Goal: Task Accomplishment & Management: Use online tool/utility

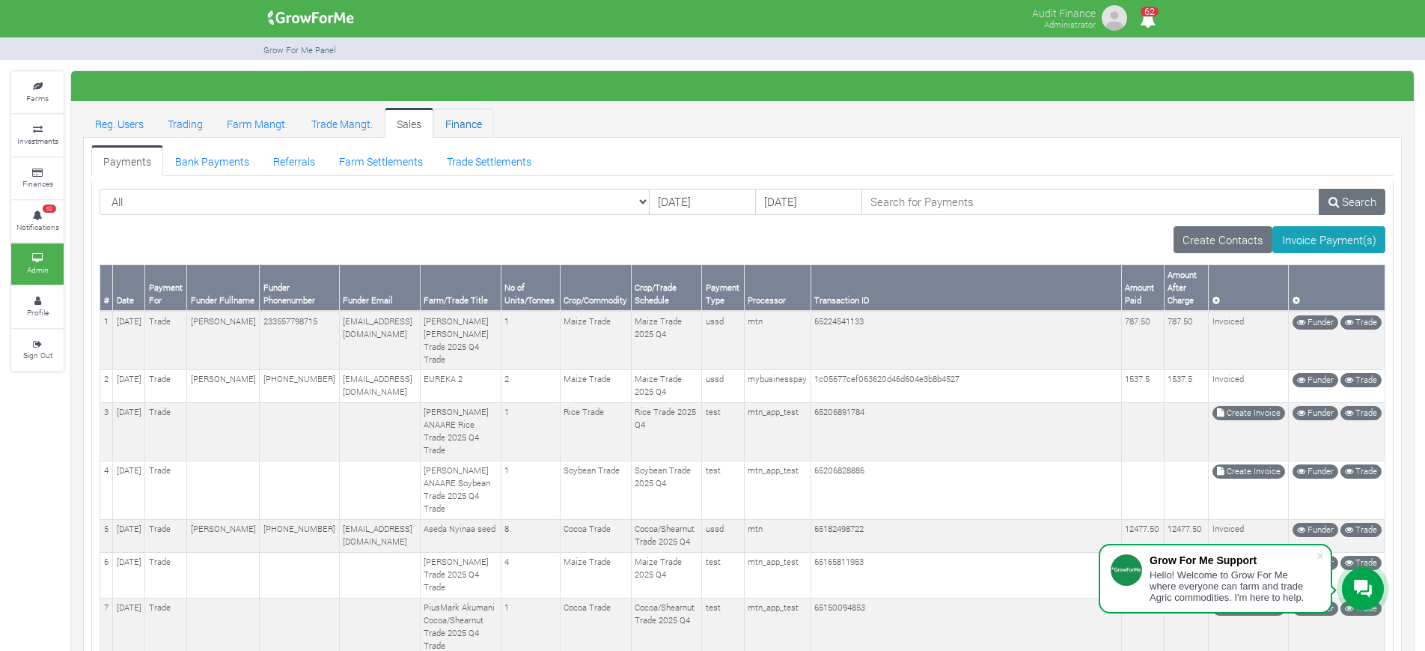
click at [459, 124] on link "Finance" at bounding box center [463, 123] width 61 height 30
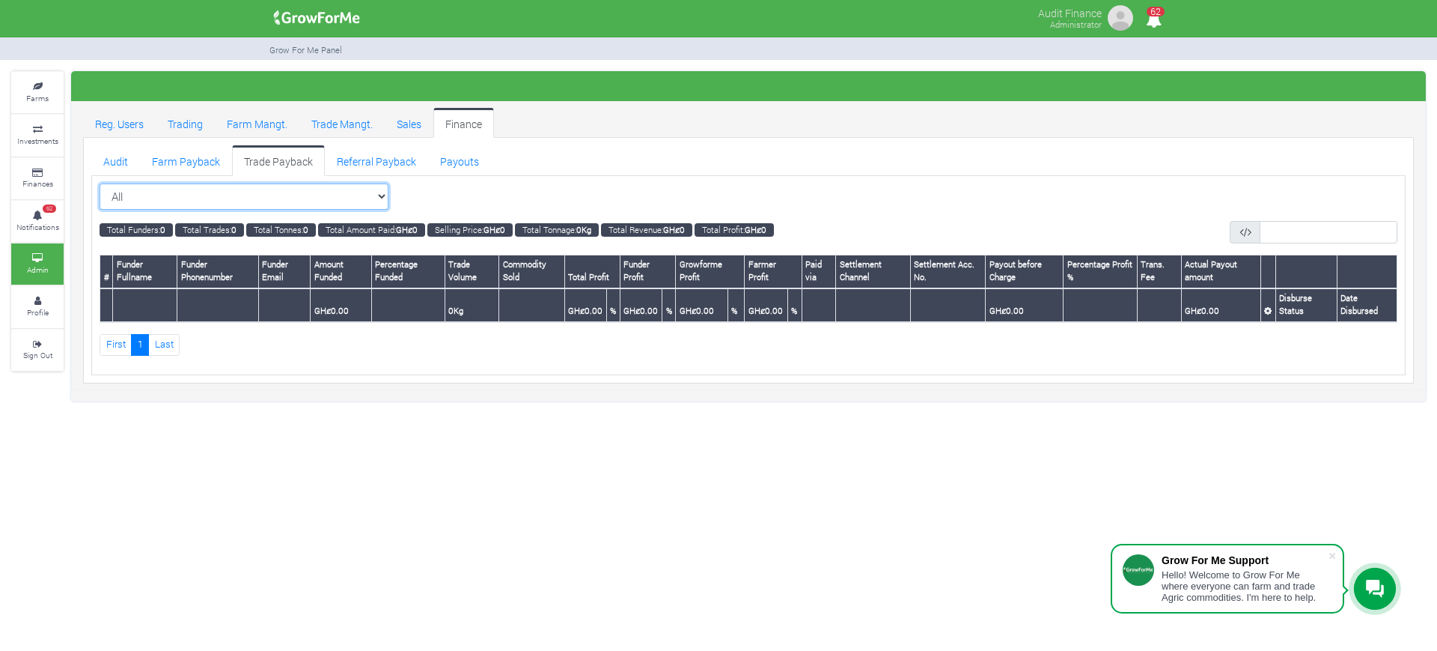
click at [383, 195] on select "All All Maize Trading (Maize Trade)" at bounding box center [244, 196] width 289 height 27
click at [570, 512] on div "Audit Finance Administrator 62" at bounding box center [718, 325] width 1437 height 651
click at [378, 189] on select "All All Maize Trading (Maize Trade)" at bounding box center [244, 196] width 289 height 27
select select "?tradeschedule=26"
click at [100, 183] on select "All All Maize Trading (Maize Trade)" at bounding box center [244, 196] width 289 height 27
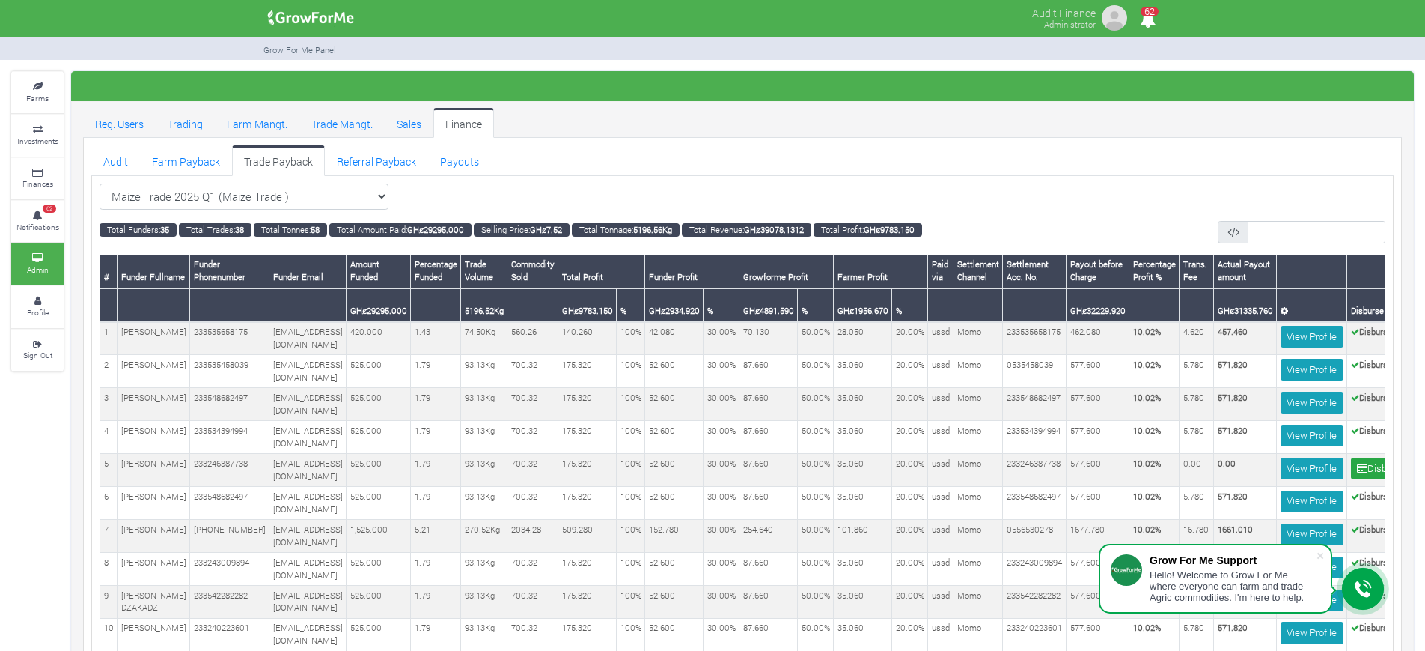
scroll to position [0, 117]
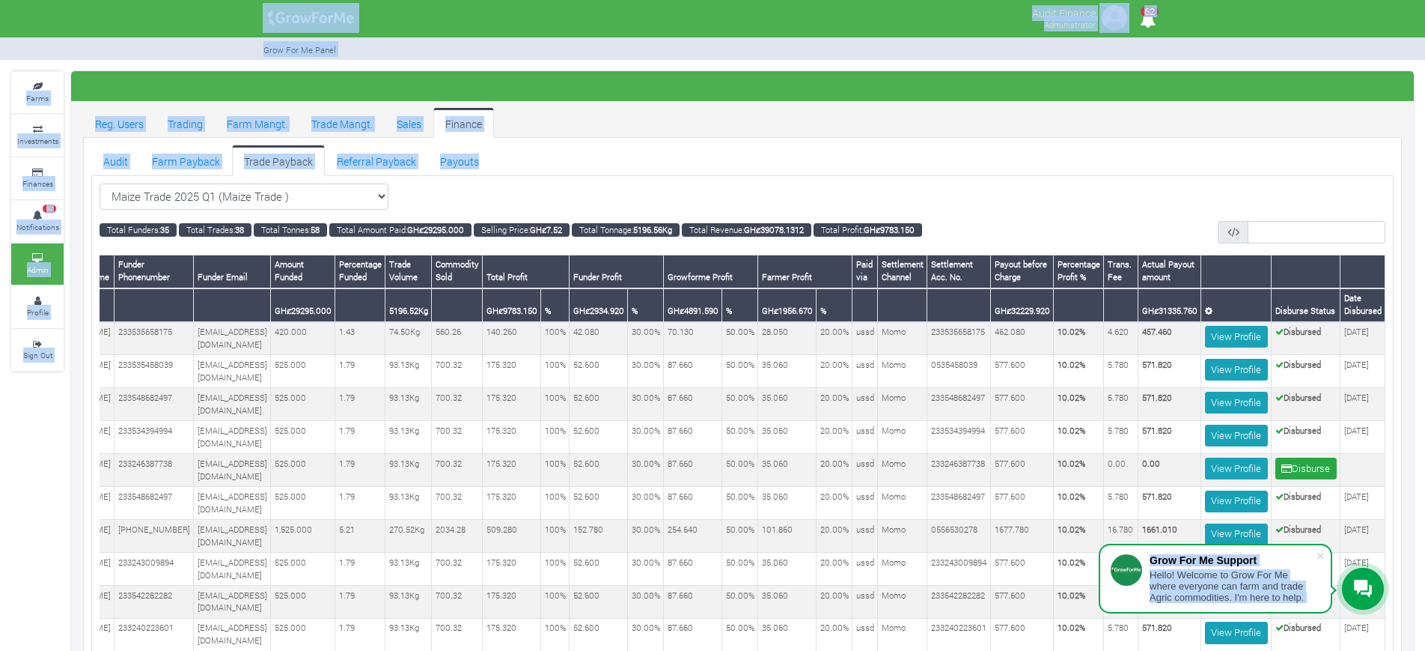
drag, startPoint x: 833, startPoint y: 148, endPoint x: 995, endPoint y: -15, distance: 229.7
click at [995, 0] on html "Grow For Me Support Hello! Welcome to Grow For Me where everyone can farm and t…" at bounding box center [712, 325] width 1425 height 651
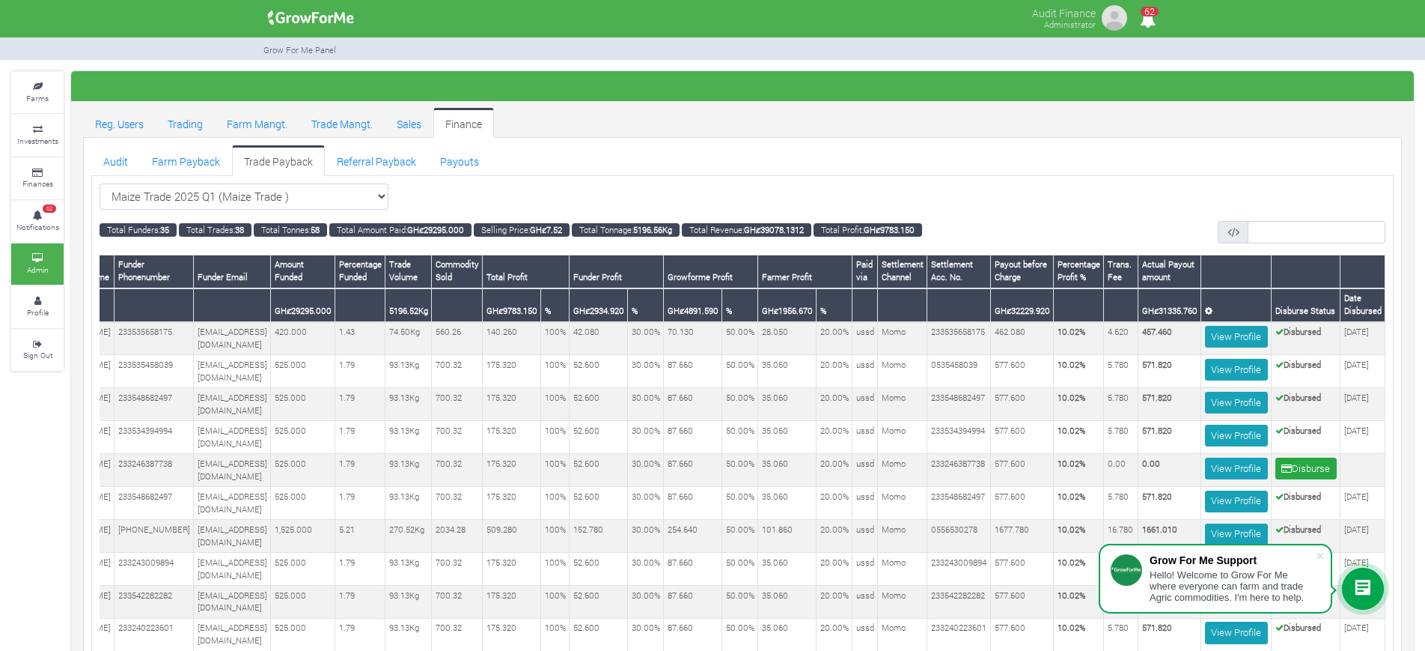
scroll to position [0, 0]
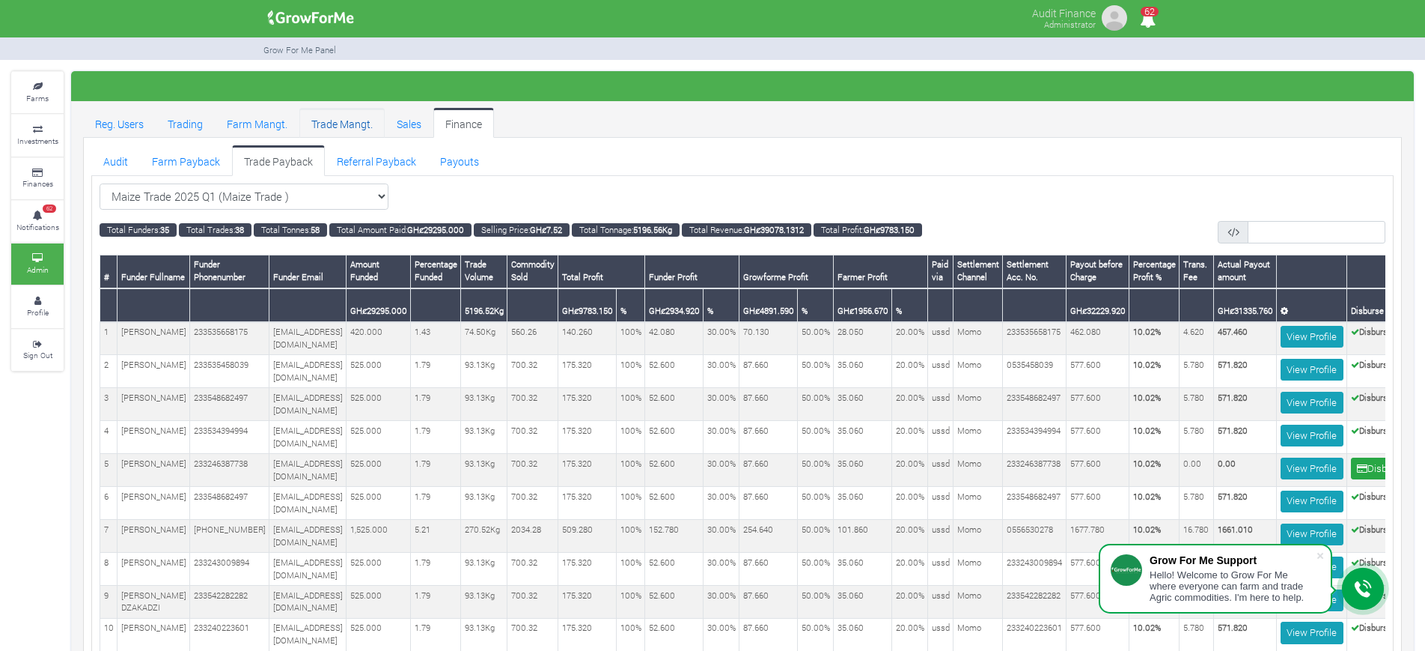
click at [350, 117] on link "Trade Mangt." at bounding box center [341, 123] width 85 height 30
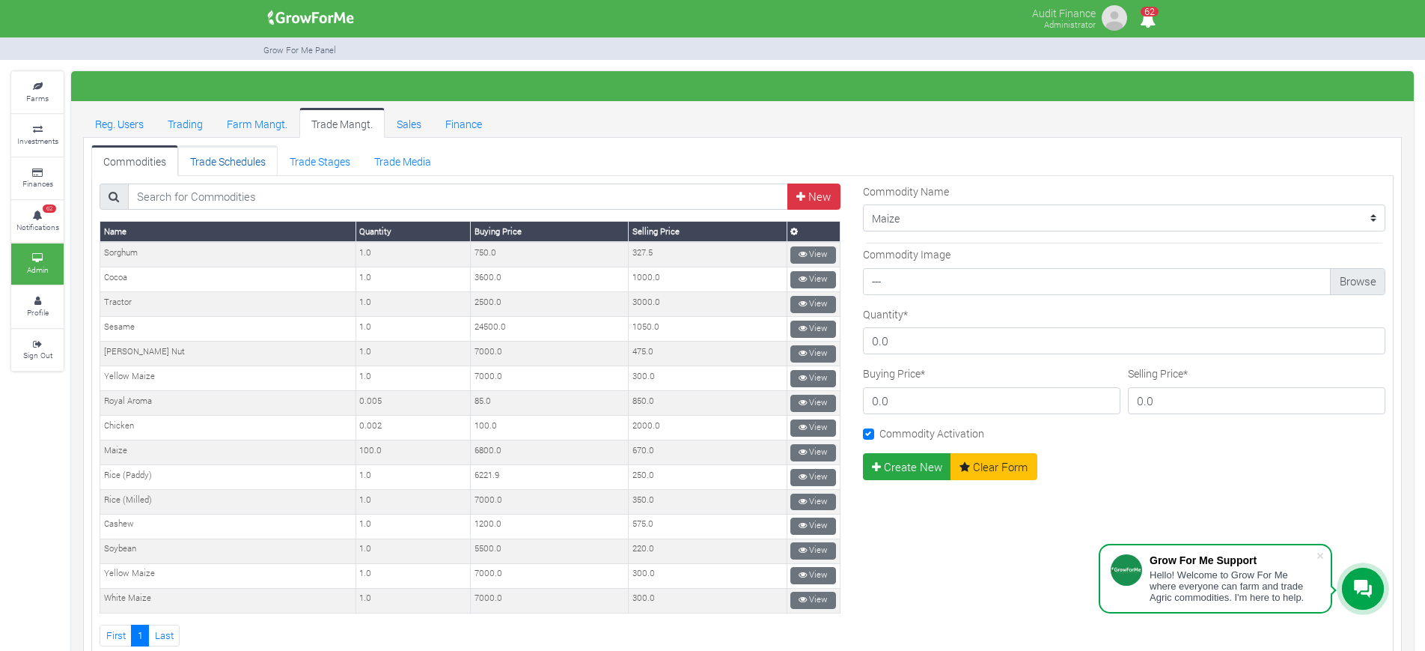
click at [244, 162] on link "Trade Schedules" at bounding box center [228, 160] width 100 height 30
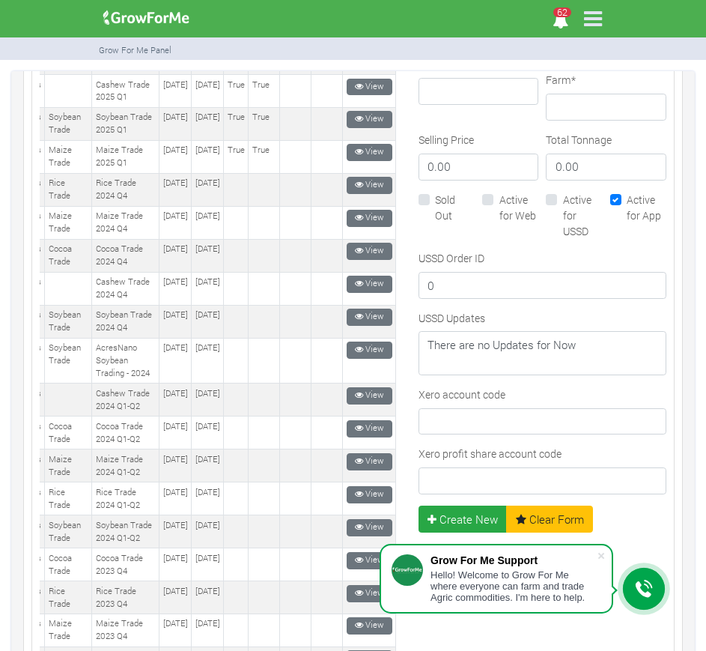
scroll to position [864, 0]
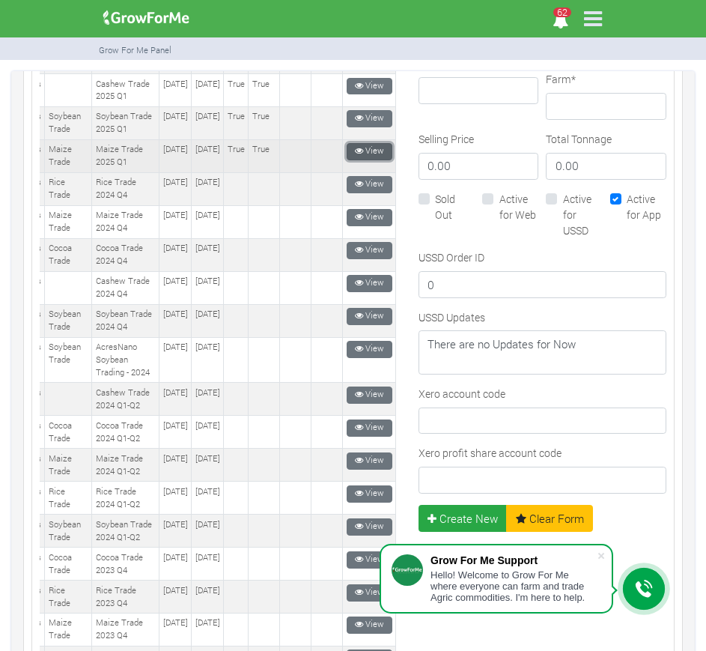
click at [355, 155] on icon at bounding box center [359, 151] width 8 height 8
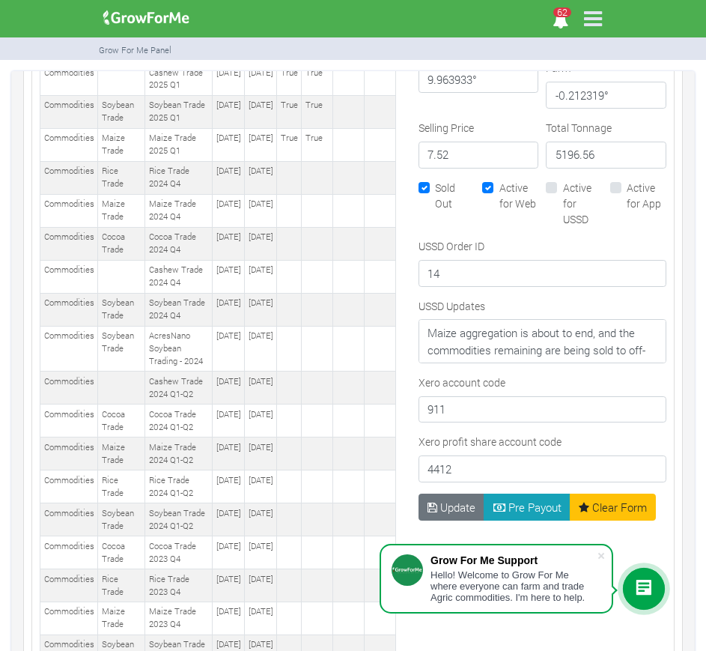
scroll to position [1124, 0]
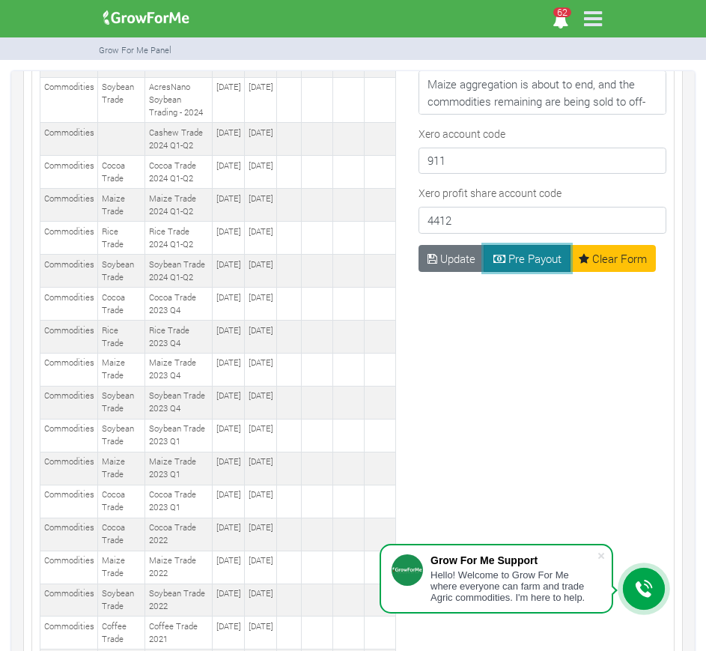
click at [508, 245] on button "Pre Payout" at bounding box center [527, 258] width 87 height 27
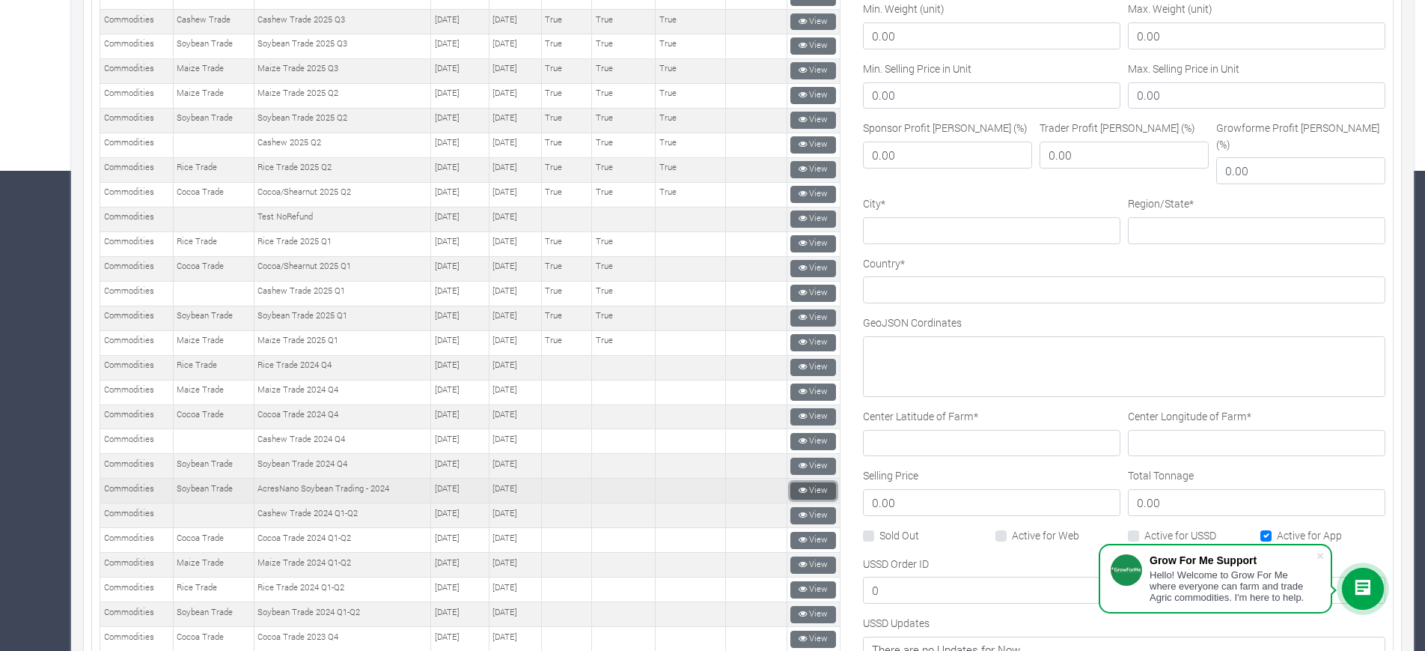
click at [705, 490] on link "View" at bounding box center [814, 490] width 46 height 17
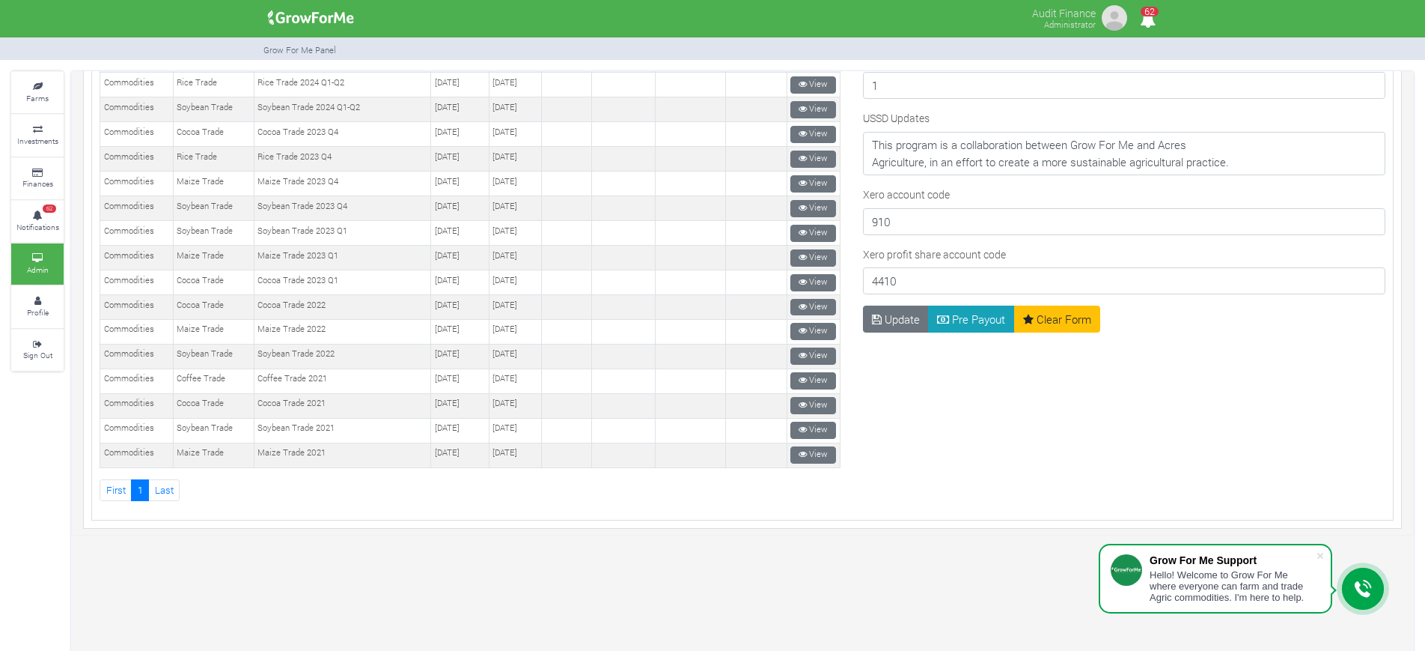
scroll to position [1002, 0]
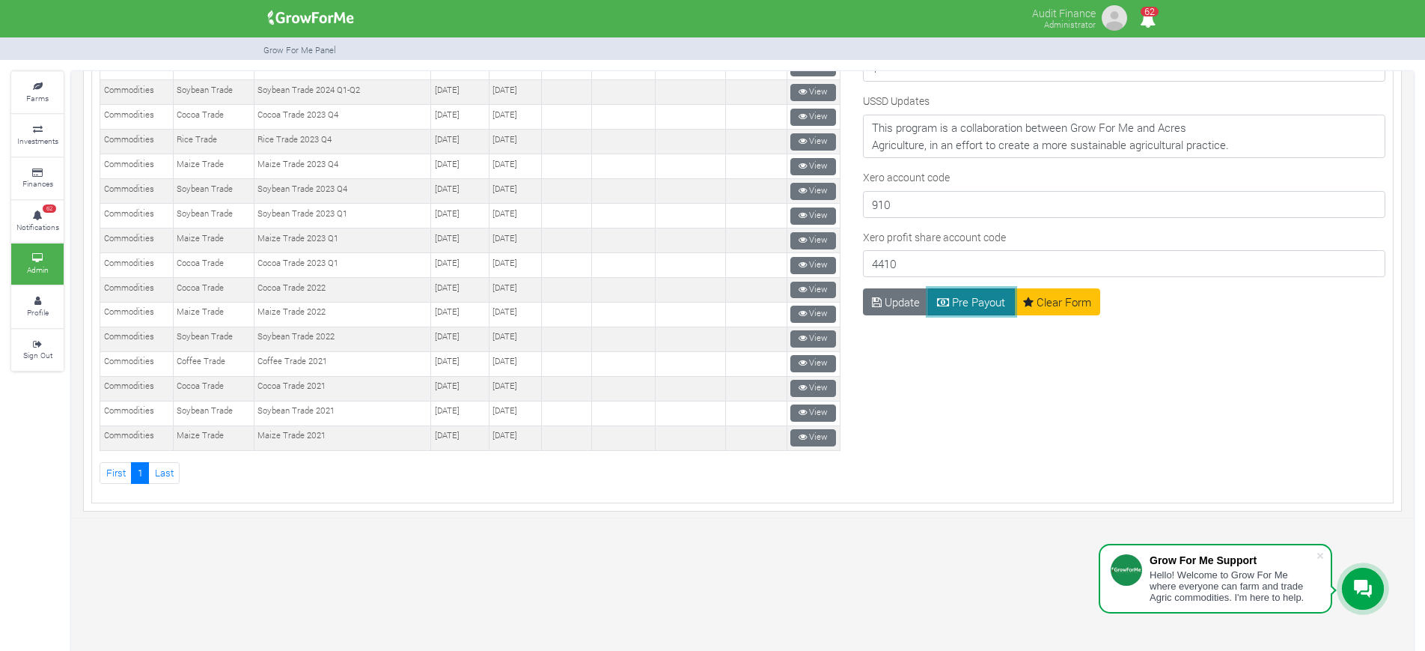
click at [969, 288] on button "Pre Payout" at bounding box center [971, 301] width 87 height 27
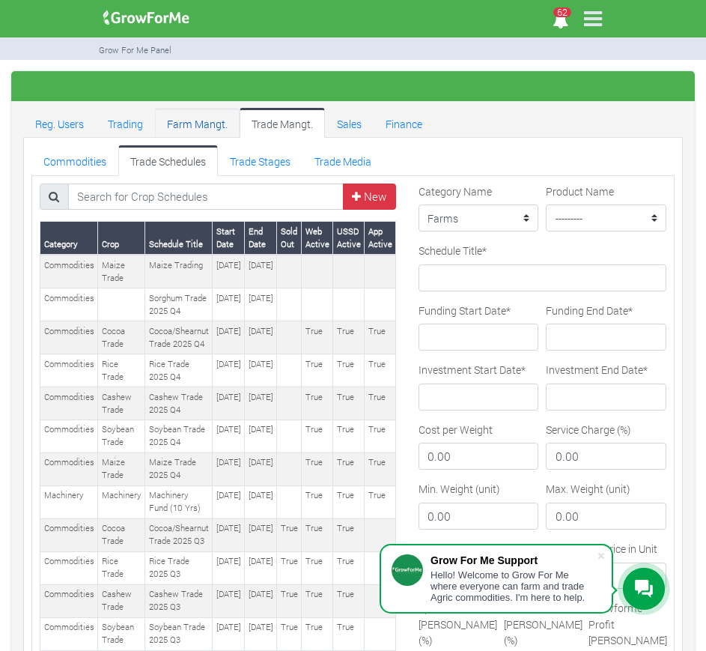
click at [198, 120] on link "Farm Mangt." at bounding box center [197, 123] width 85 height 30
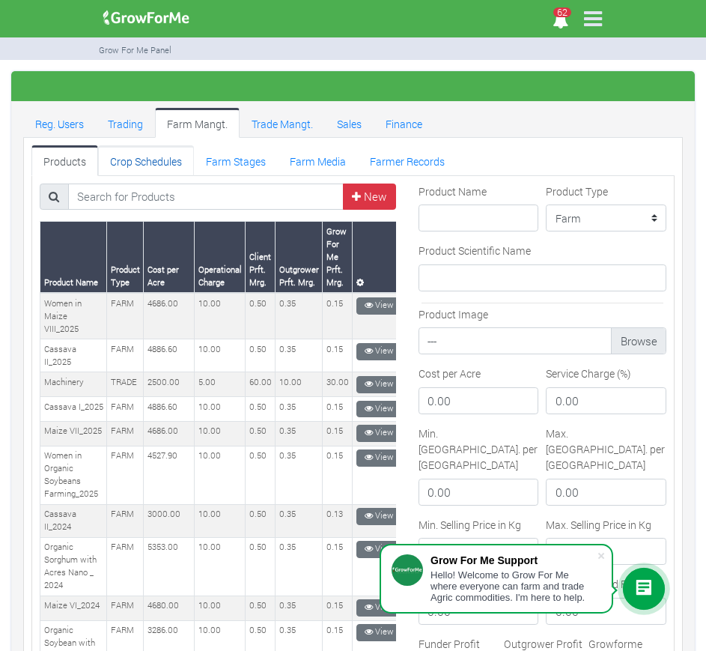
click at [161, 165] on link "Crop Schedules" at bounding box center [146, 160] width 96 height 30
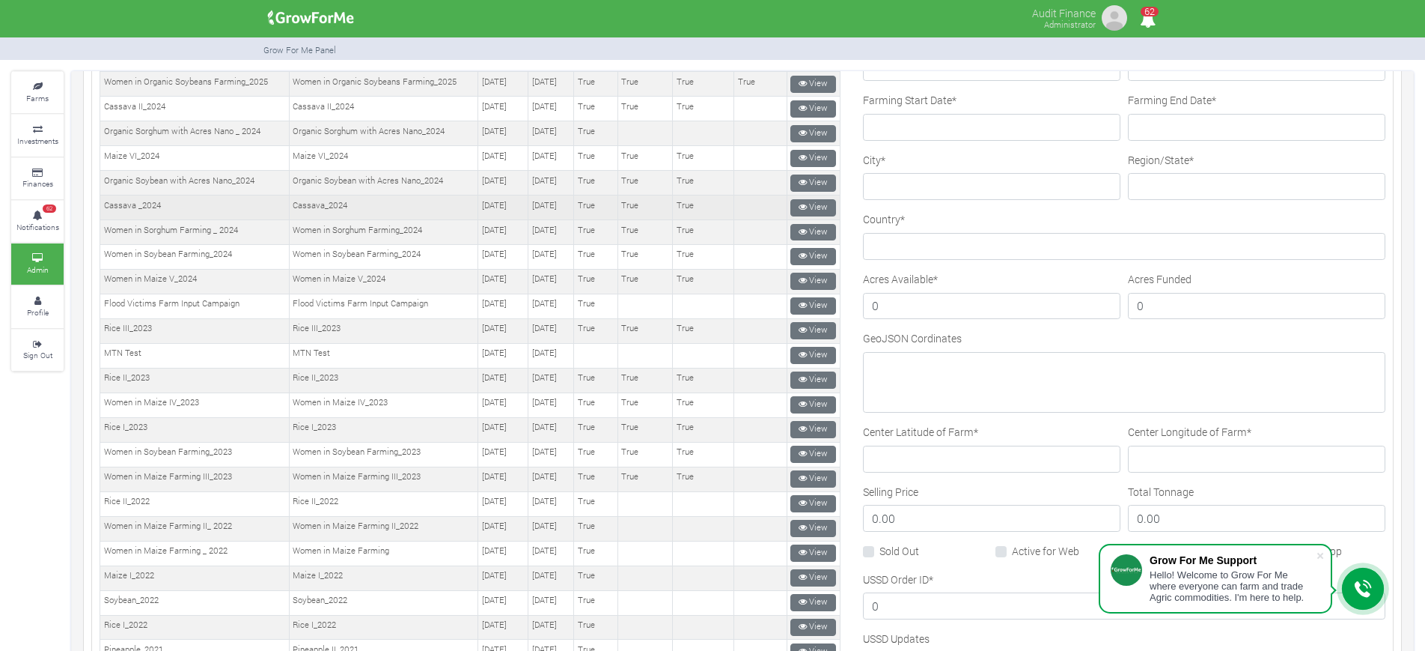
scroll to position [261, 0]
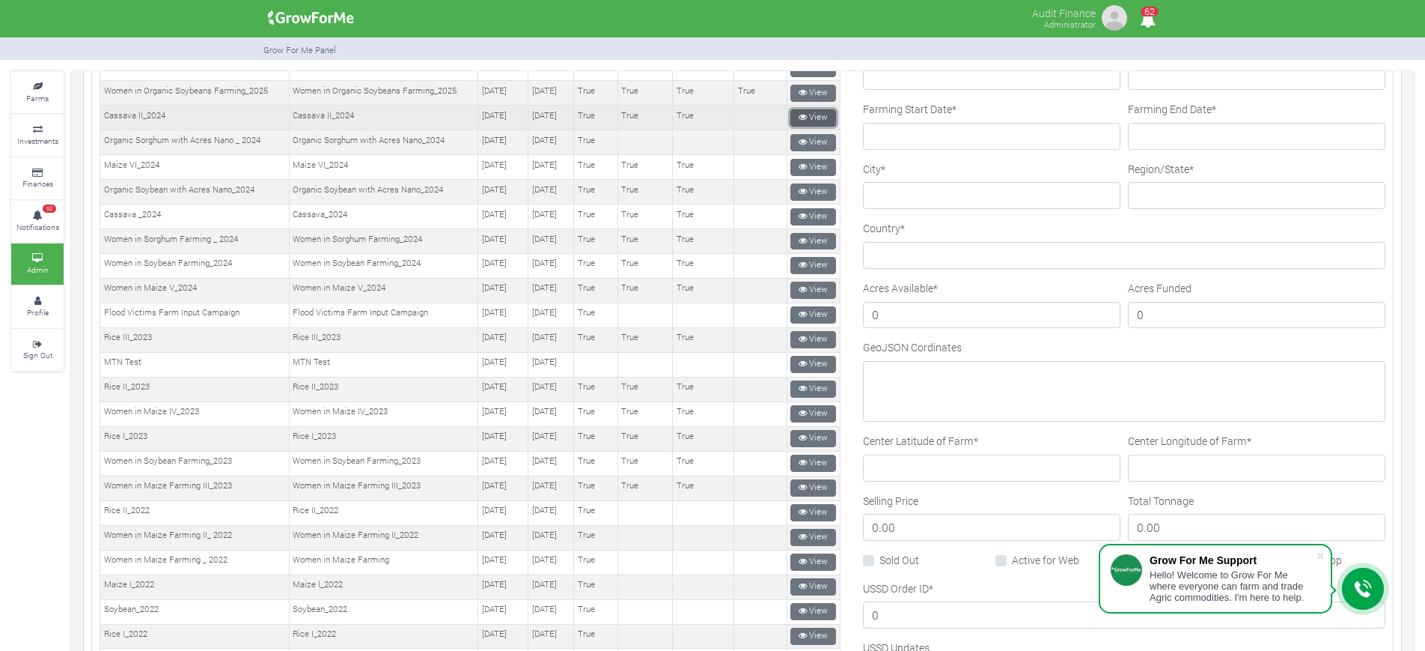
click at [705, 116] on link "View" at bounding box center [814, 117] width 46 height 17
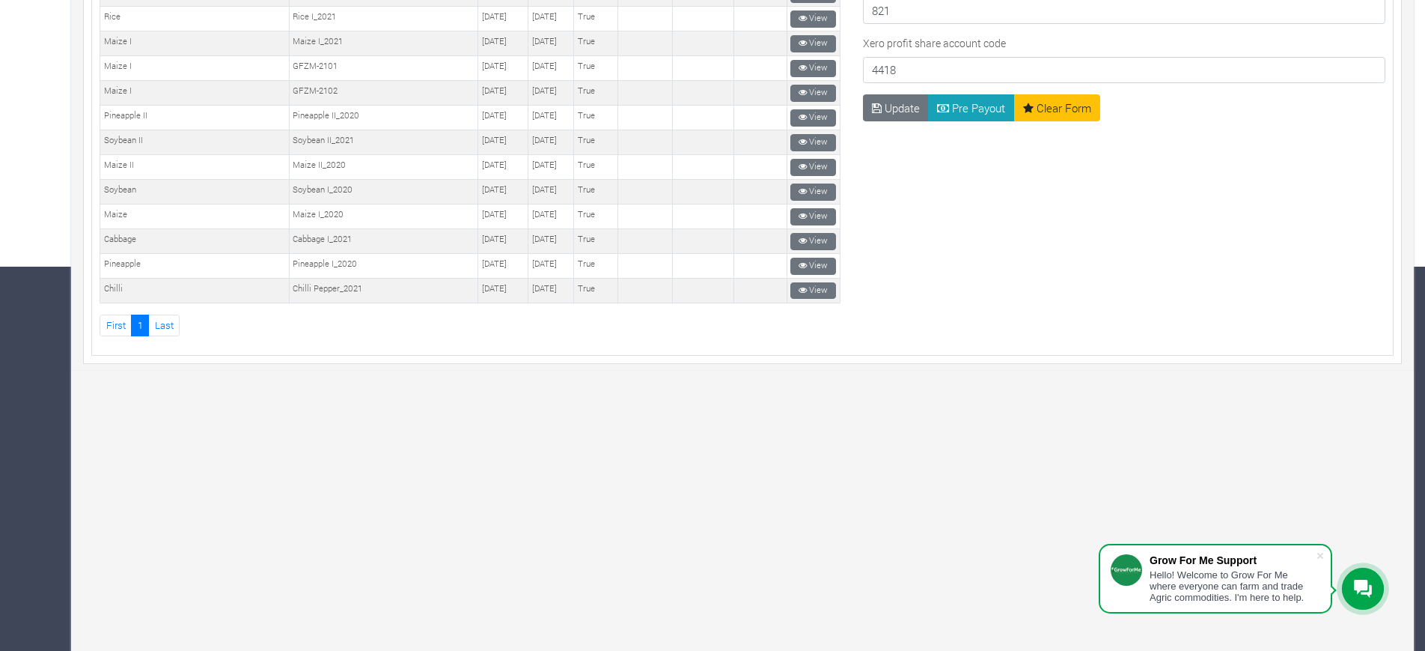
scroll to position [615, 0]
click at [973, 118] on button "Pre Payout" at bounding box center [971, 110] width 87 height 27
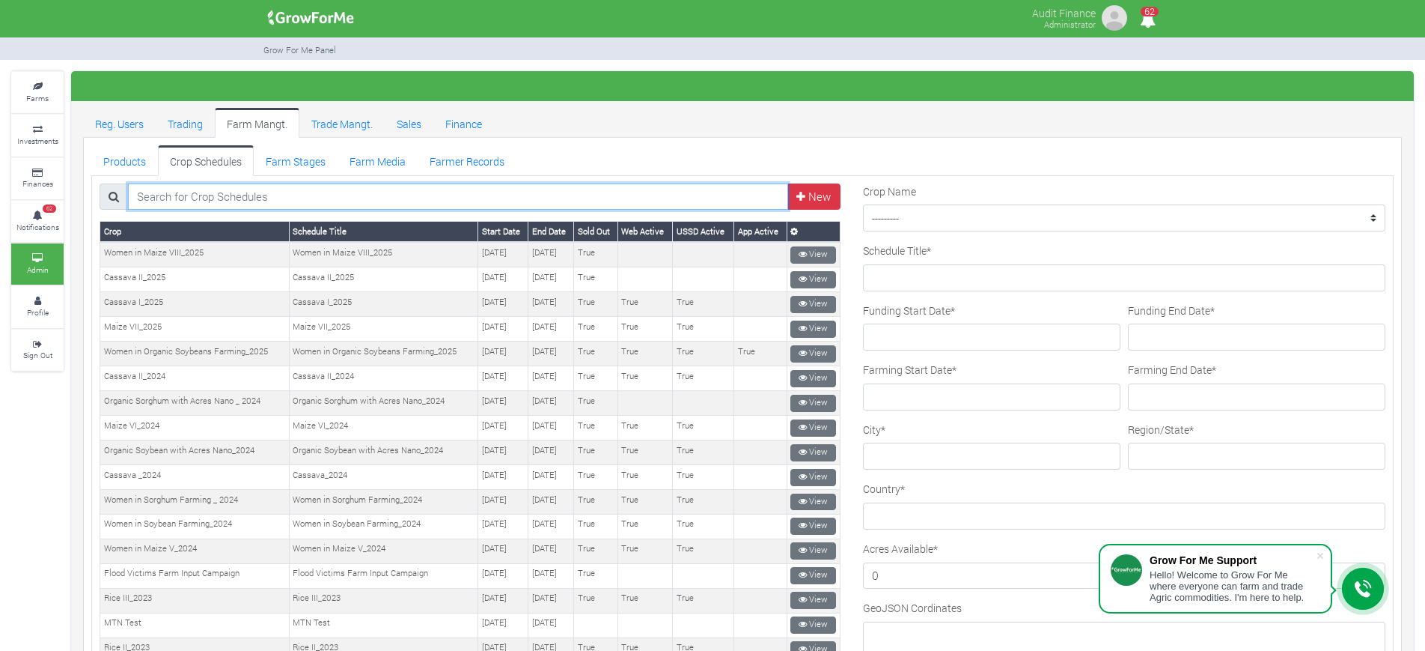
click at [538, 191] on input "search" at bounding box center [458, 196] width 661 height 27
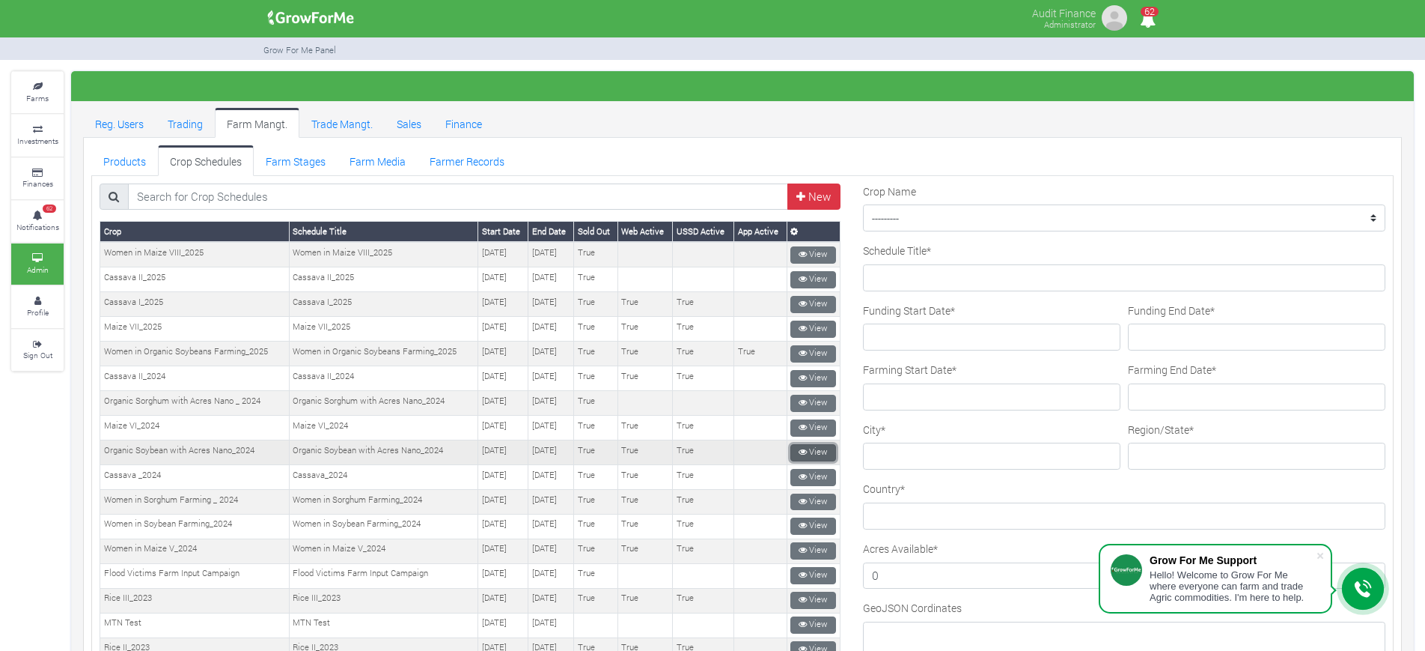
click at [799, 452] on icon at bounding box center [803, 452] width 8 height 8
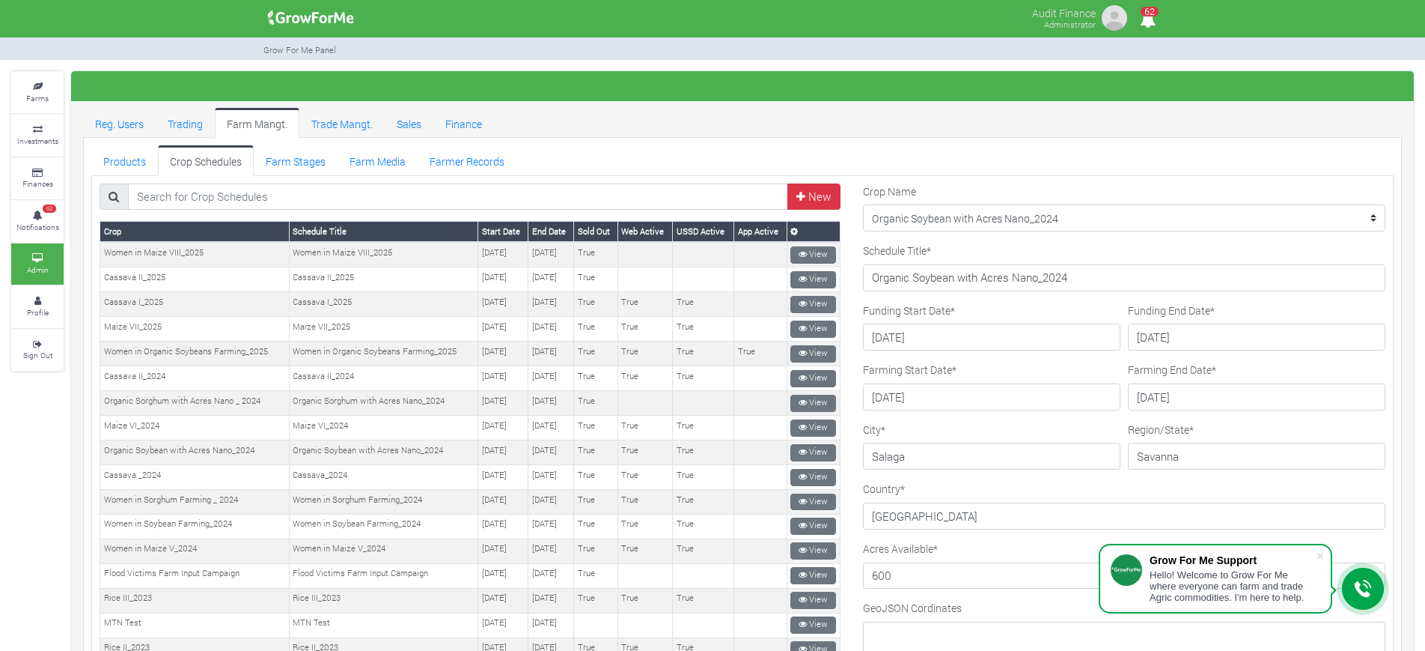
scroll to position [617, 0]
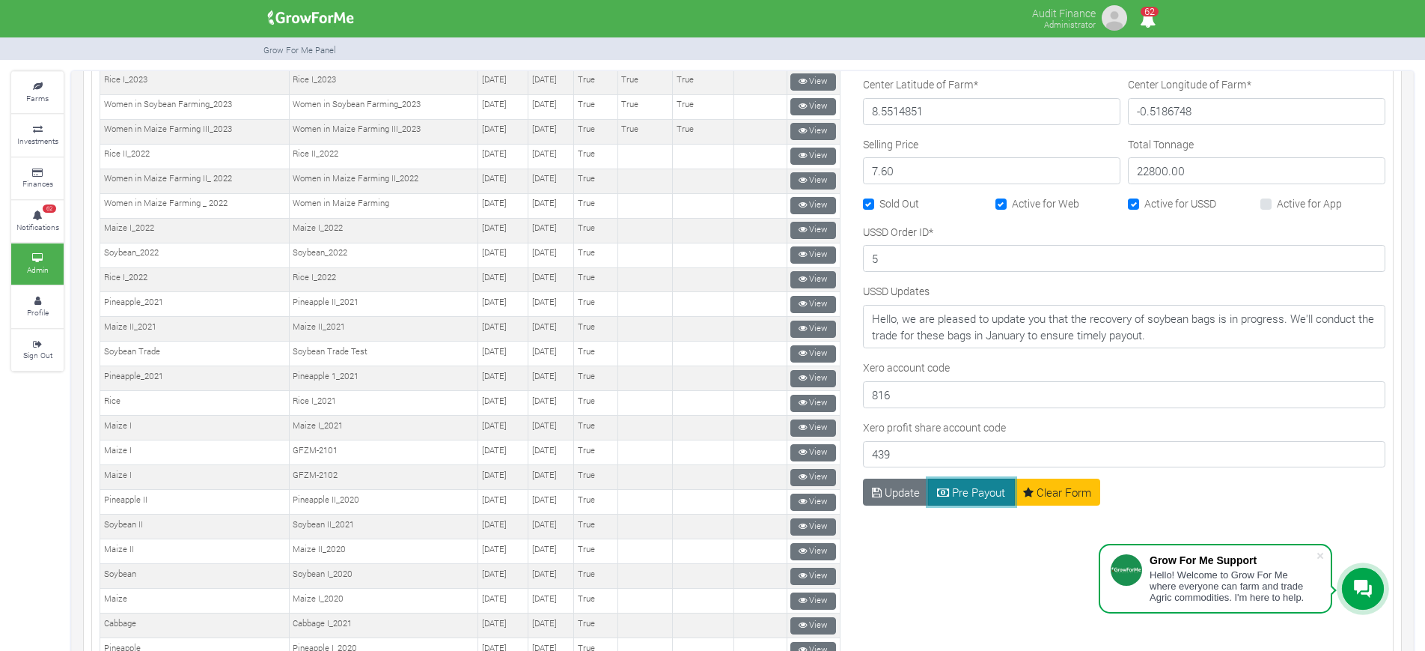
click at [964, 494] on button "Pre Payout" at bounding box center [971, 491] width 87 height 27
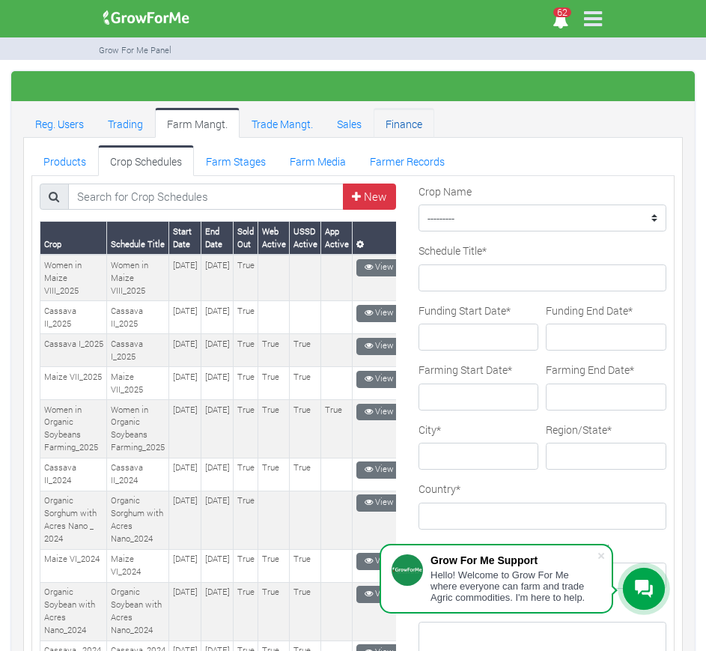
click at [415, 121] on link "Finance" at bounding box center [404, 123] width 61 height 30
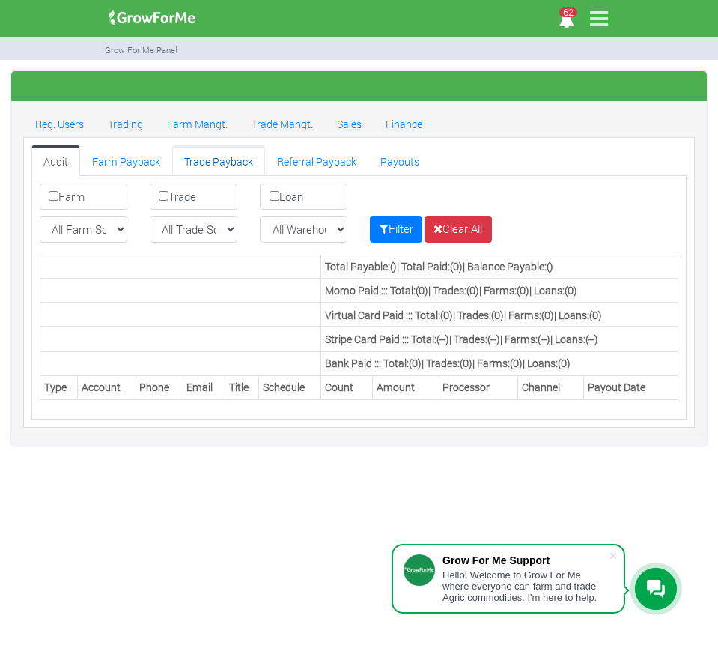
click at [208, 162] on link "Trade Payback" at bounding box center [218, 160] width 93 height 30
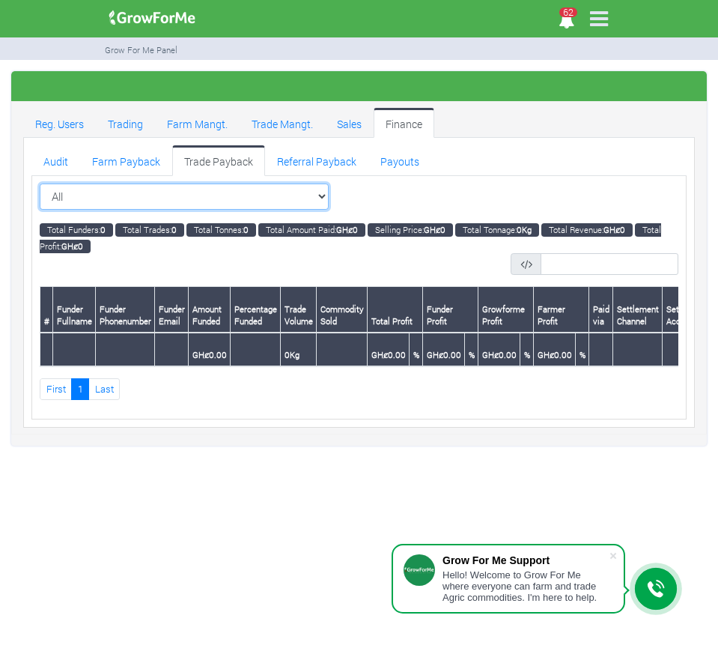
click at [327, 189] on select "All All Maize Trading (Maize Trade)" at bounding box center [184, 196] width 289 height 27
select select "?tradeschedule=26"
click at [40, 183] on select "All All Maize Trading (Maize Trade)" at bounding box center [184, 196] width 289 height 27
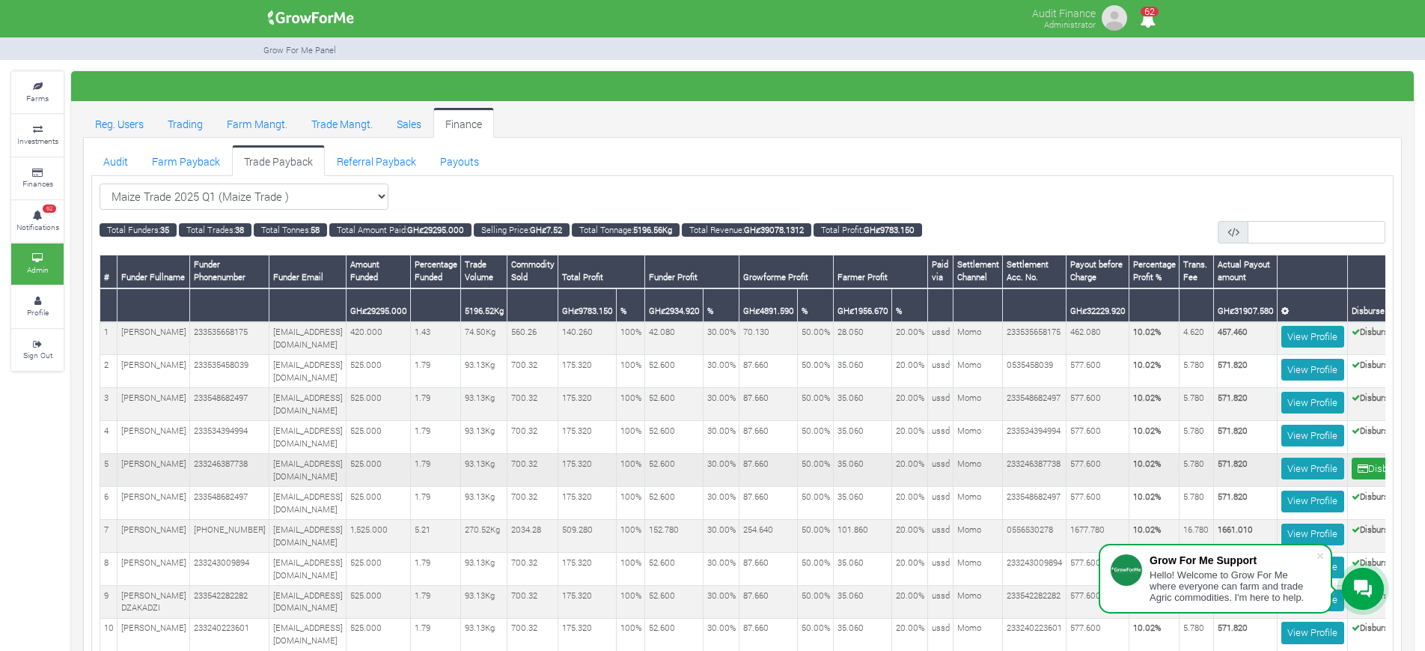
click at [705, 455] on td "233246387738" at bounding box center [1035, 470] width 64 height 33
copy td "233246387738"
click at [705, 457] on b "10.02%" at bounding box center [1147, 462] width 28 height 11
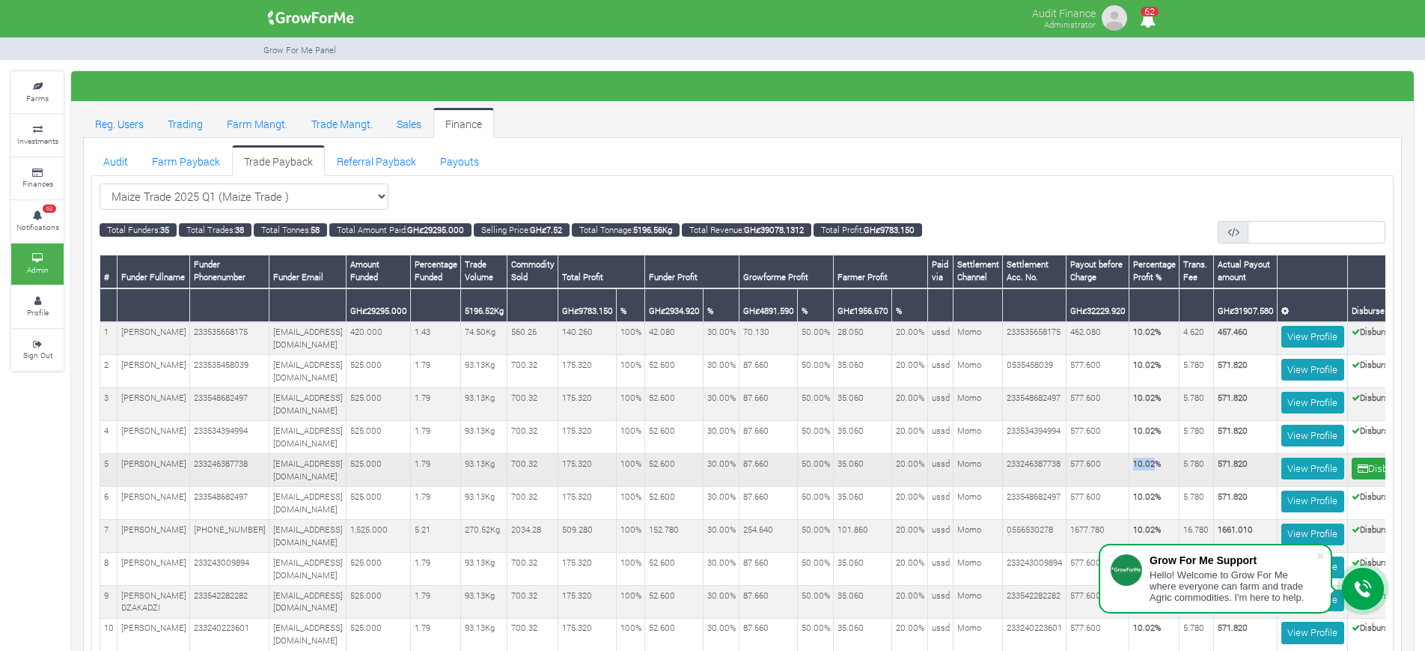
copy b "10.02"
click at [705, 457] on b "571.820" at bounding box center [1233, 462] width 30 height 11
copy b "571.820"
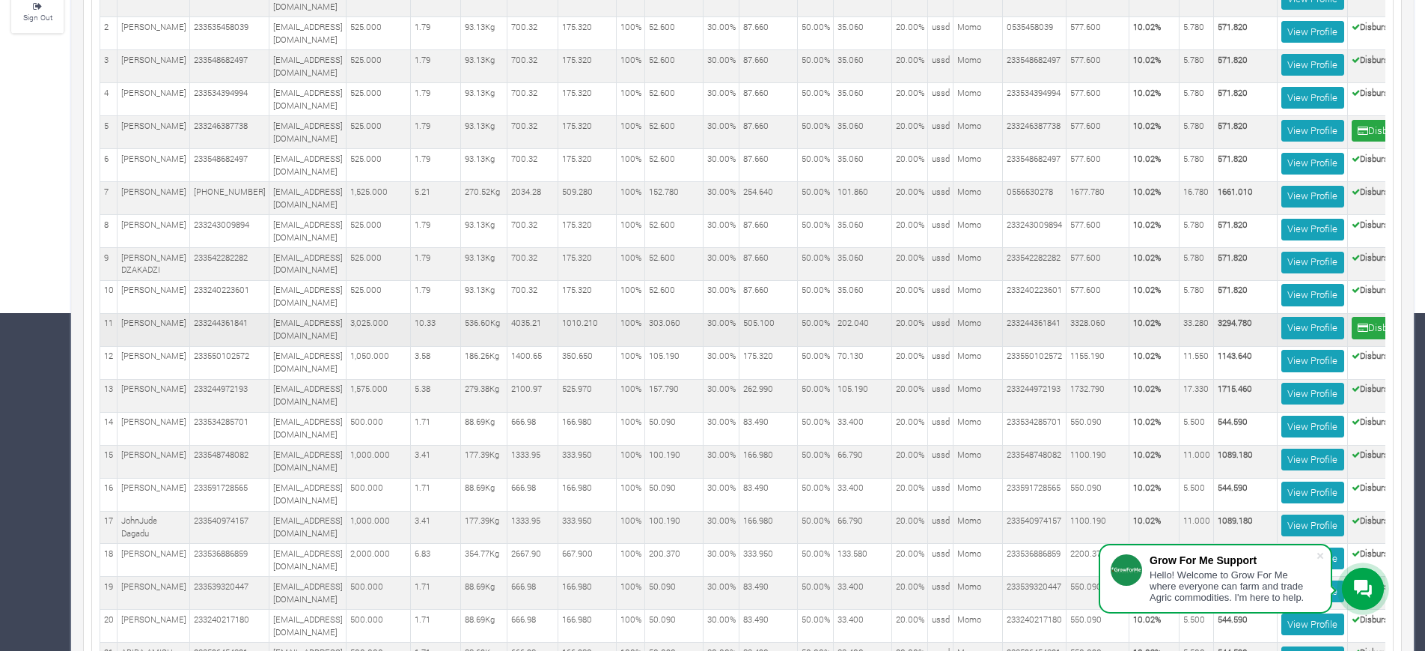
click at [705, 324] on td "233244361841" at bounding box center [1035, 329] width 64 height 33
copy td "233244361841"
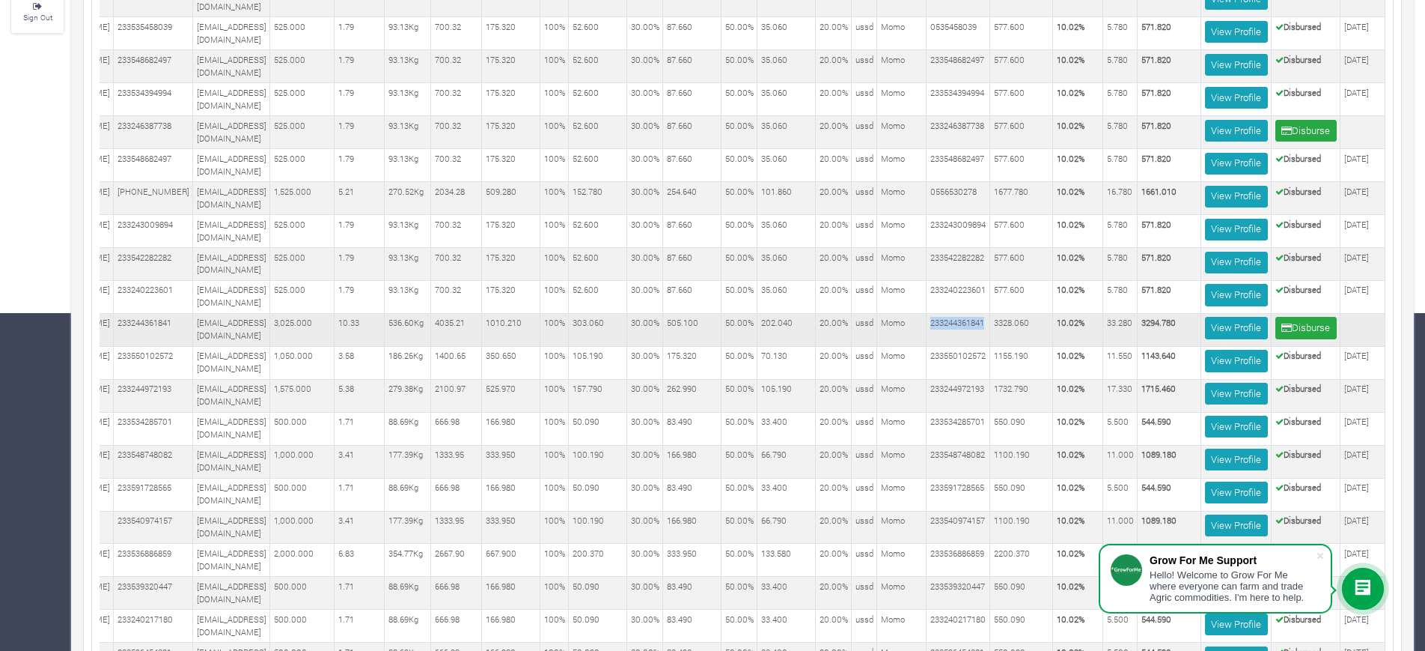
scroll to position [0, 0]
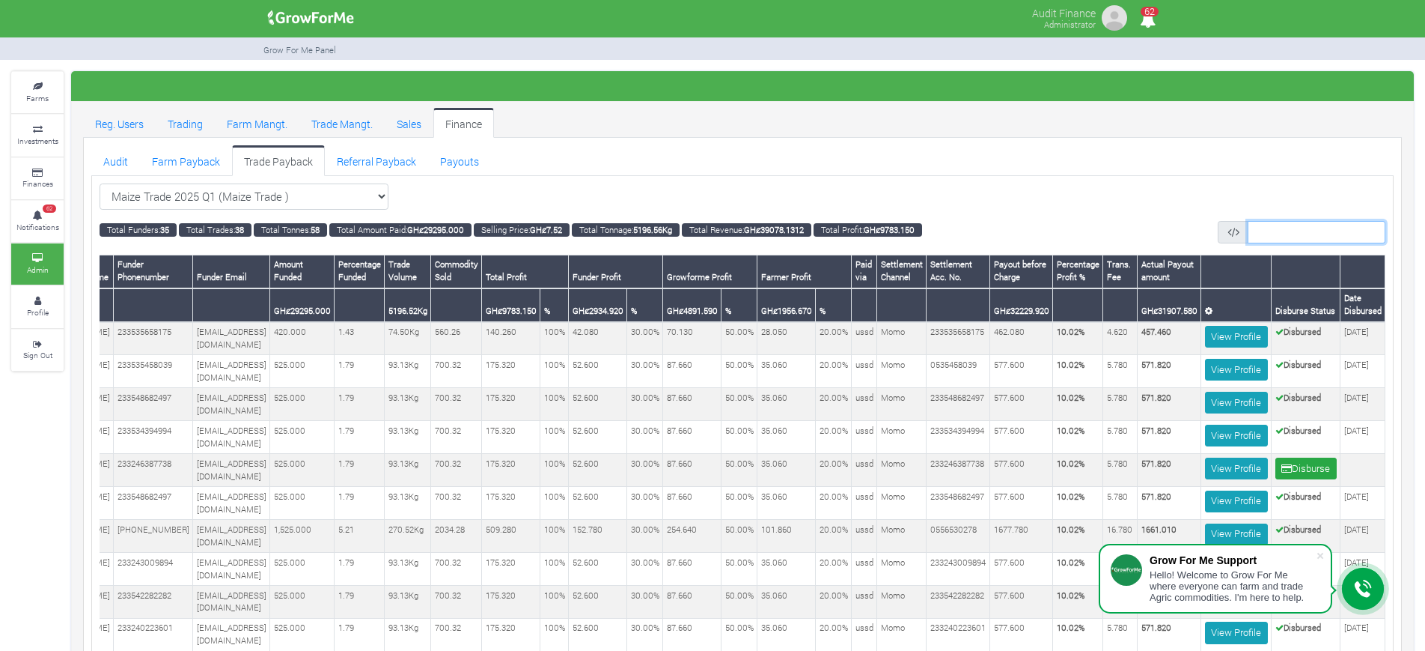
click at [705, 231] on input "text" at bounding box center [1317, 232] width 138 height 22
type input "5130655378"
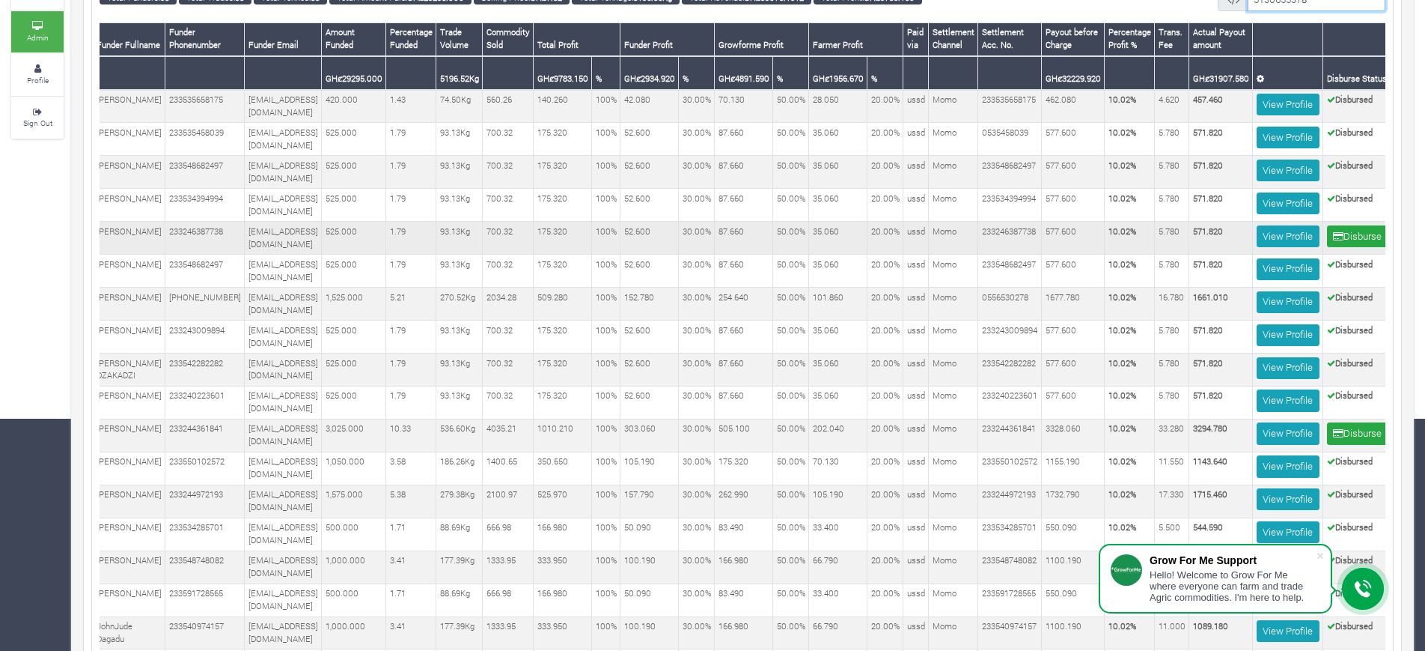
scroll to position [0, 117]
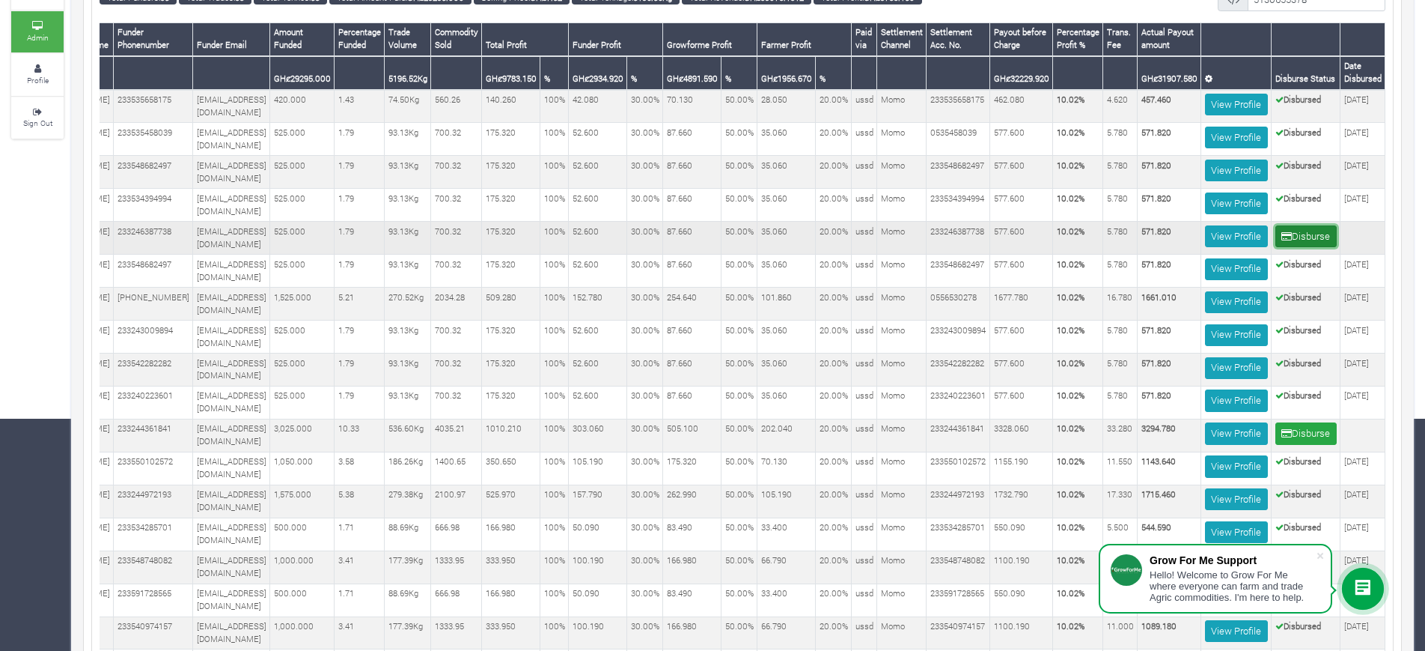
click at [705, 228] on button "Disburse" at bounding box center [1306, 236] width 61 height 22
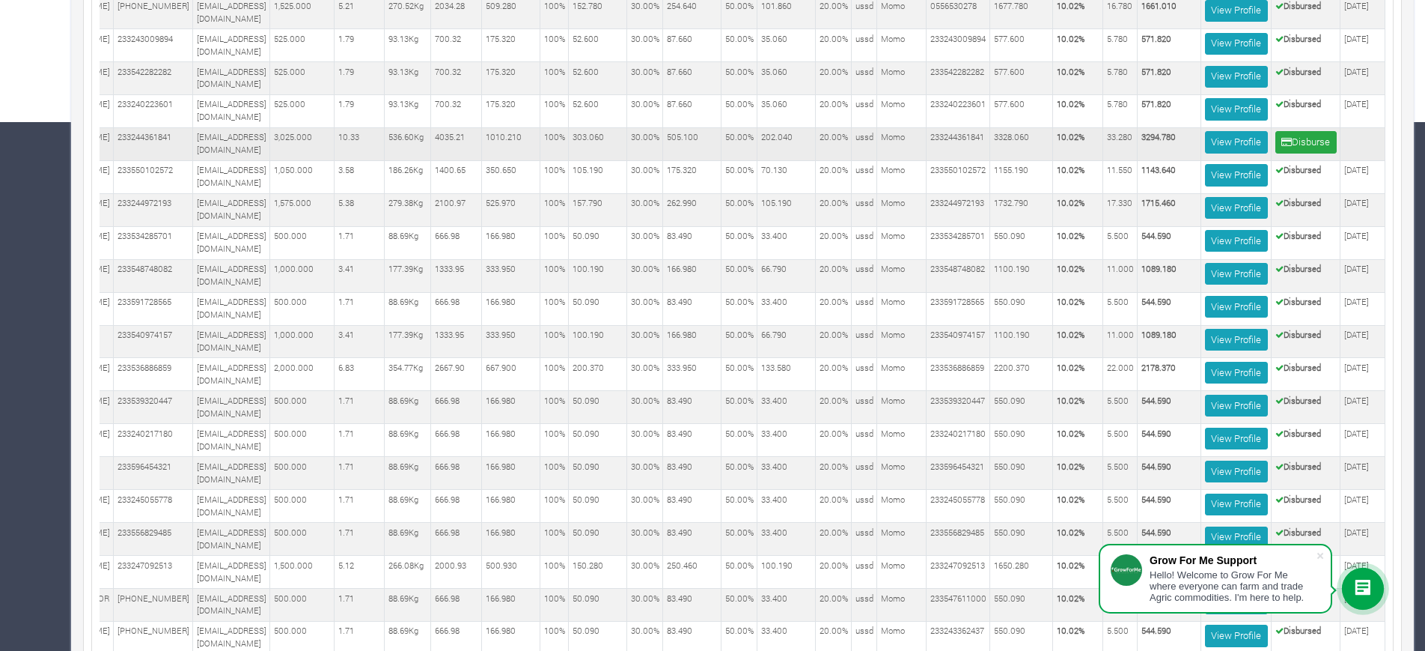
scroll to position [0, 117]
click at [1295, 143] on button "Disburse" at bounding box center [1306, 142] width 61 height 22
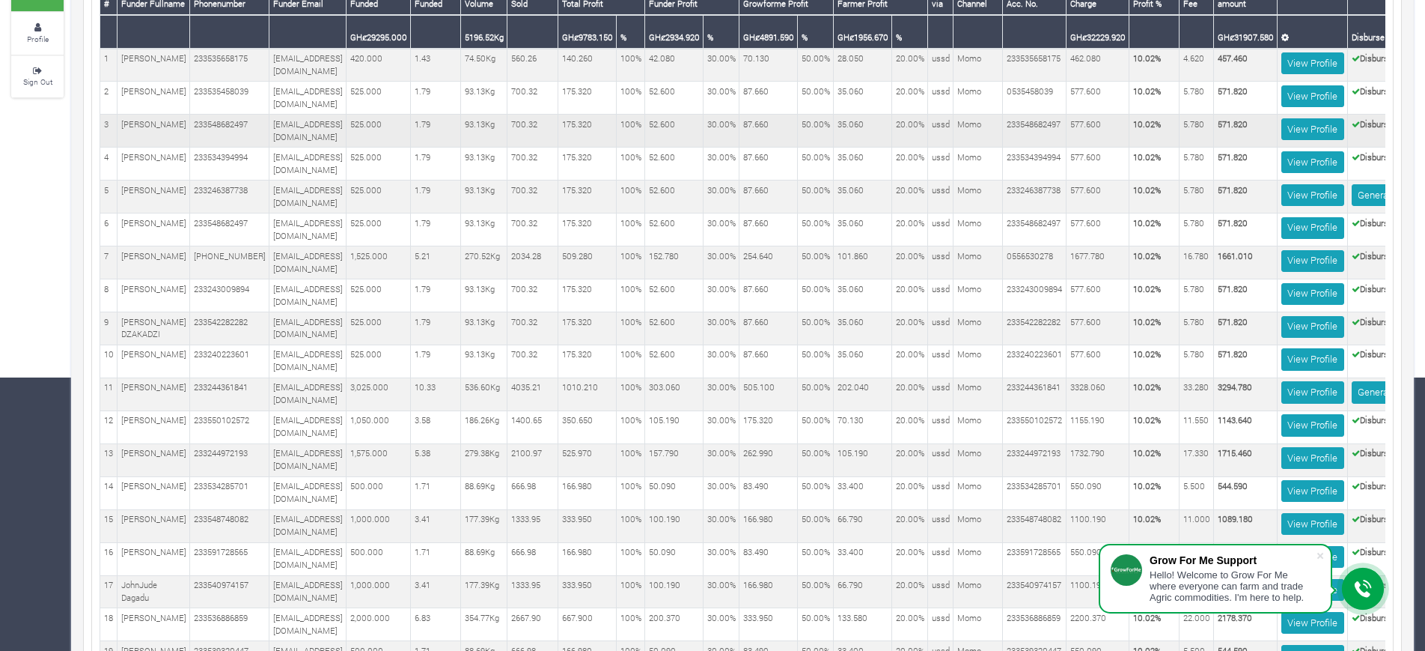
scroll to position [0, 141]
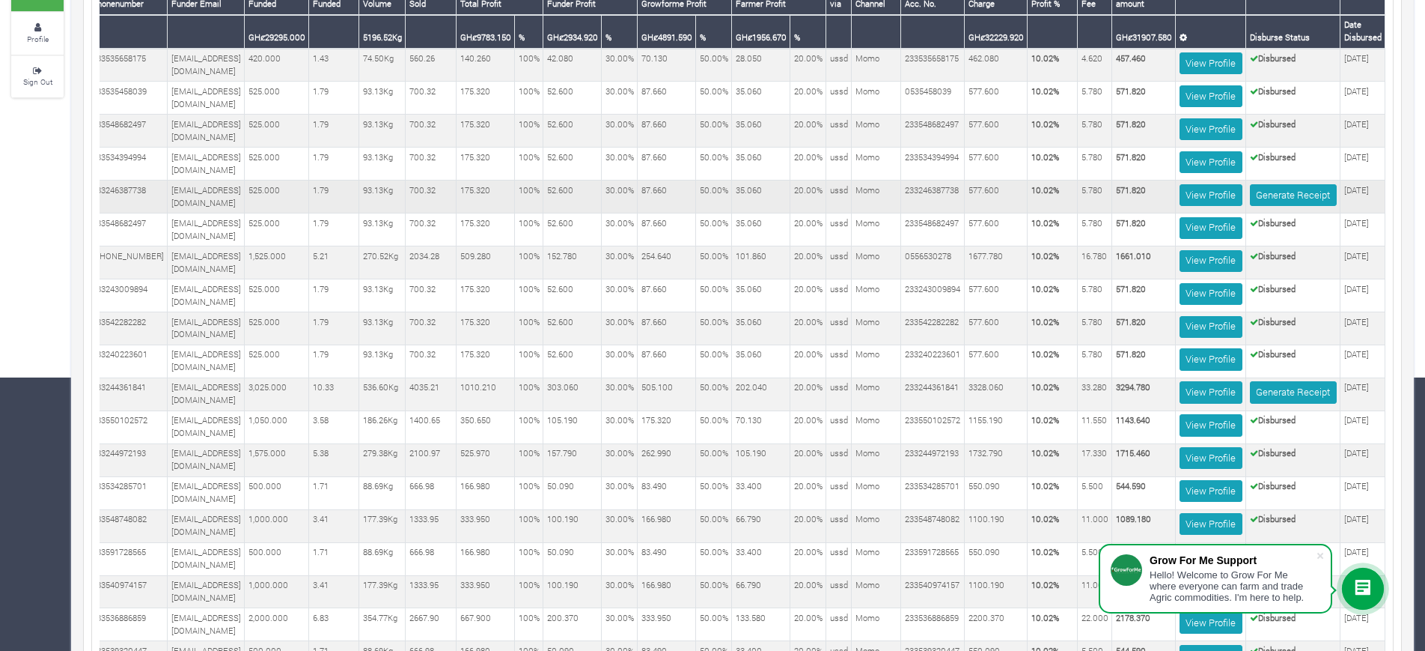
click at [1353, 185] on td "[DATE]" at bounding box center [1363, 196] width 45 height 33
click at [1353, 185] on td "19/09/2025" at bounding box center [1363, 196] width 45 height 33
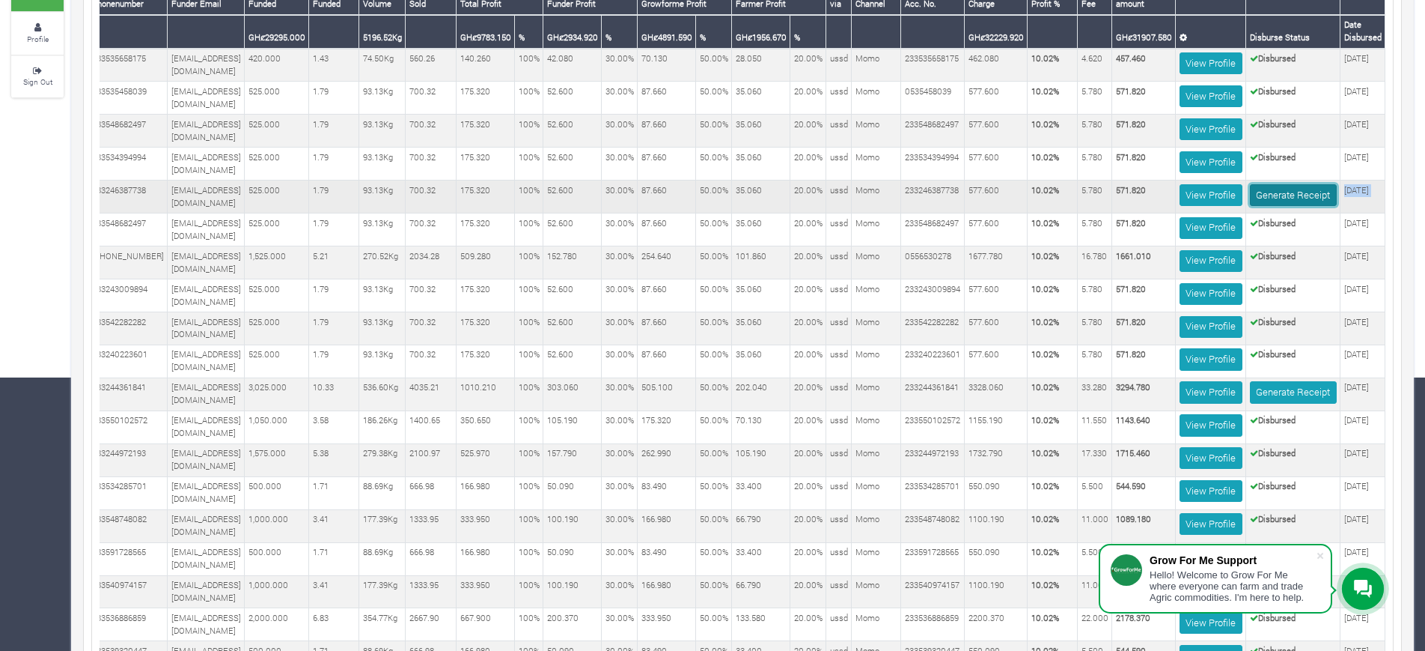
click at [1284, 184] on link "Generate Receipt" at bounding box center [1293, 195] width 87 height 22
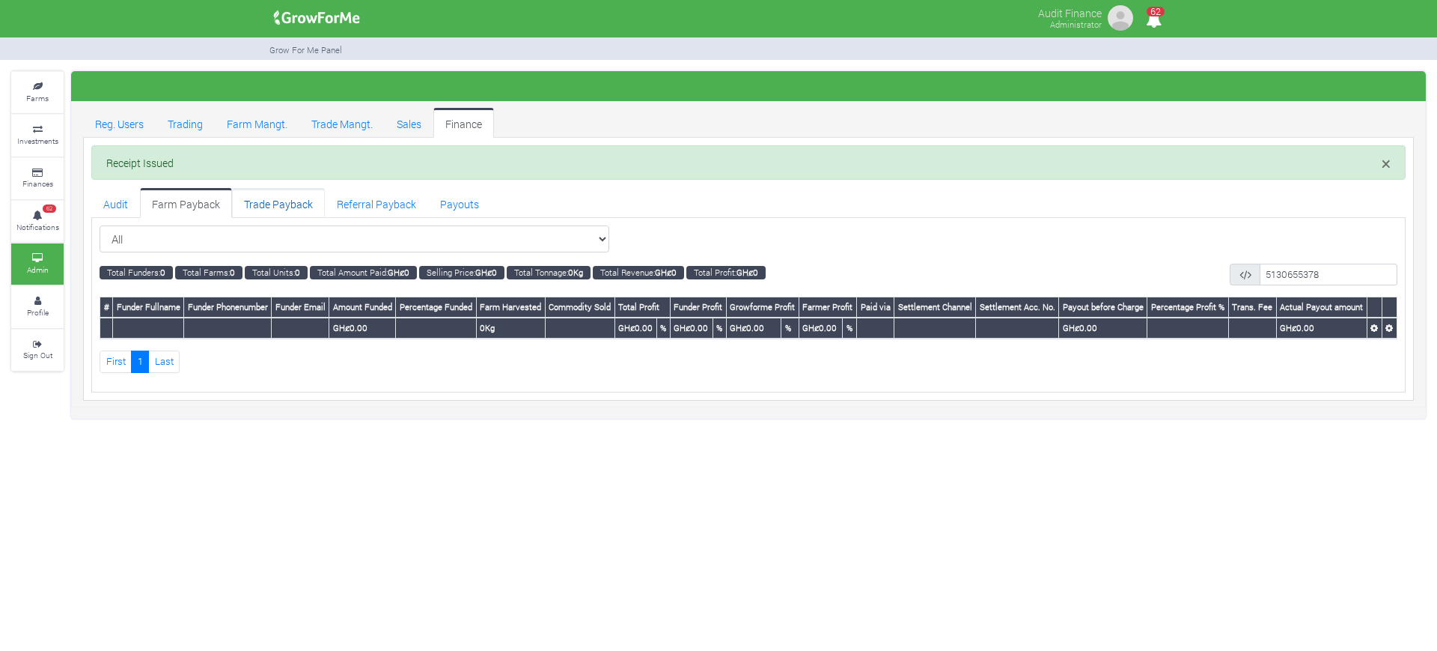
click at [280, 207] on link "Trade Payback" at bounding box center [278, 203] width 93 height 30
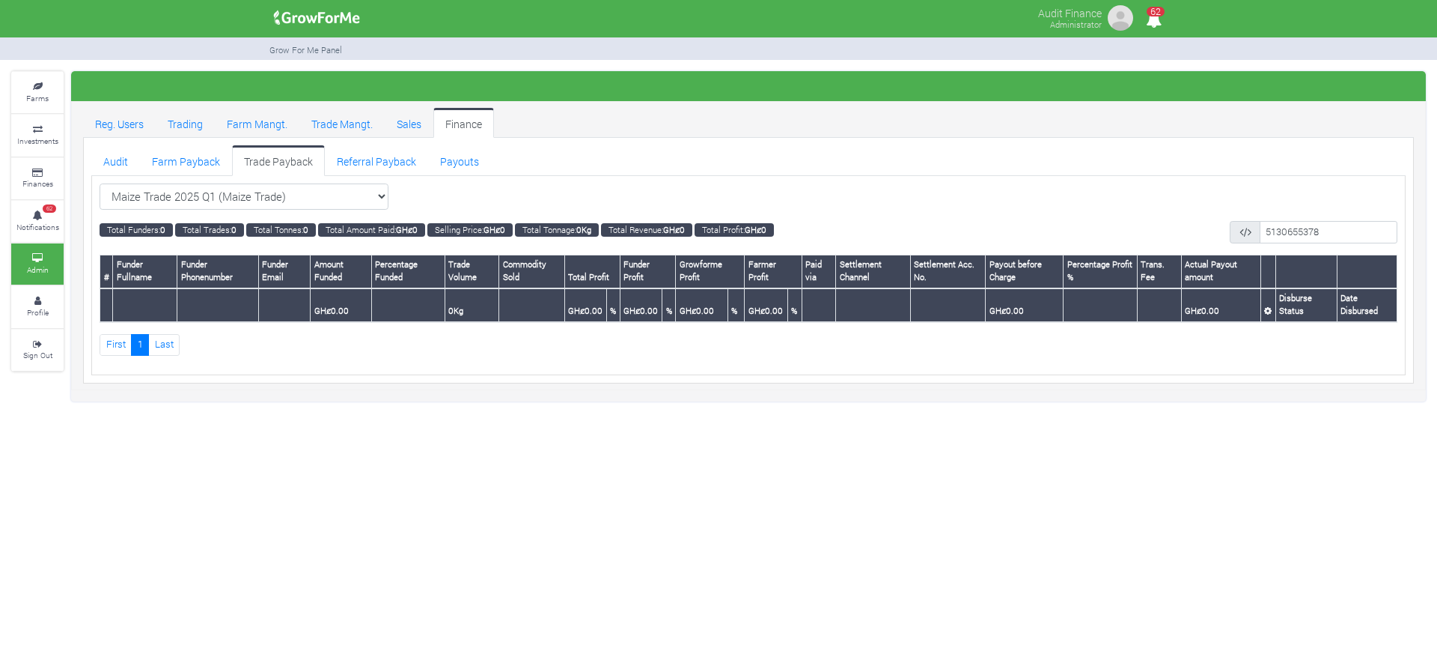
select select "?tradeschedule=26"
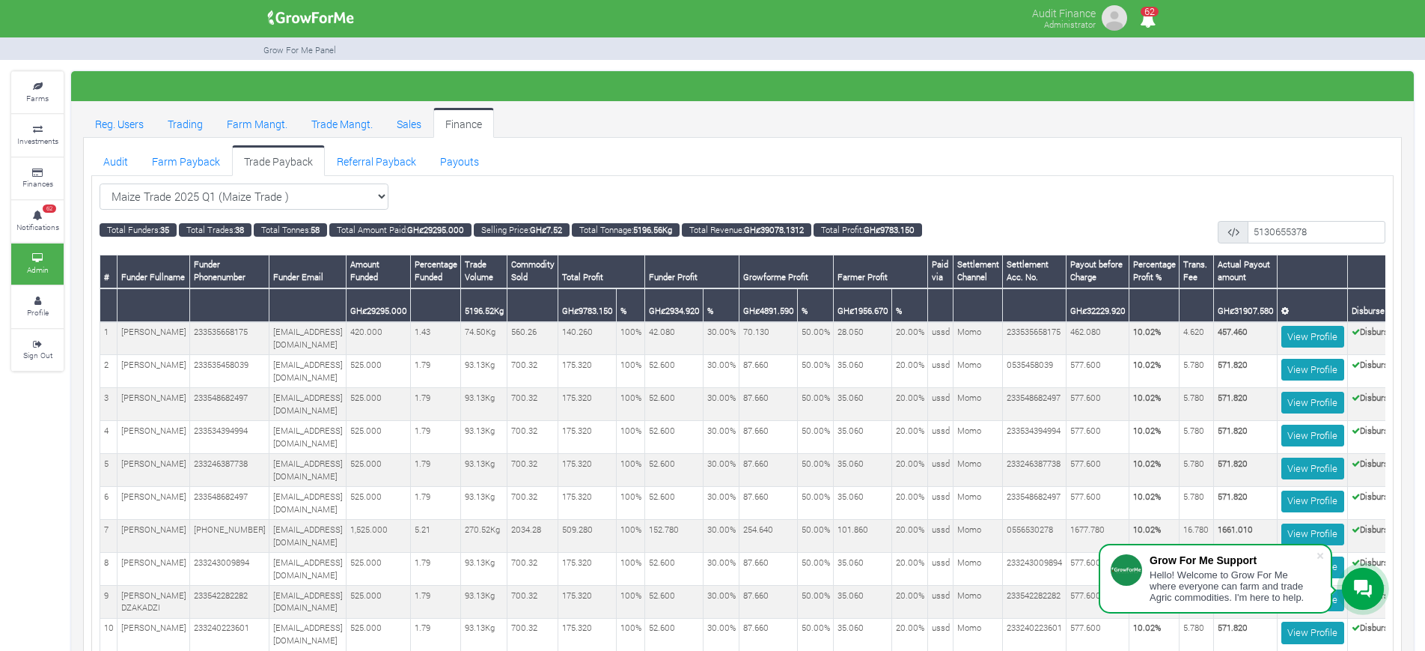
click at [616, 489] on td "175.320" at bounding box center [587, 503] width 58 height 33
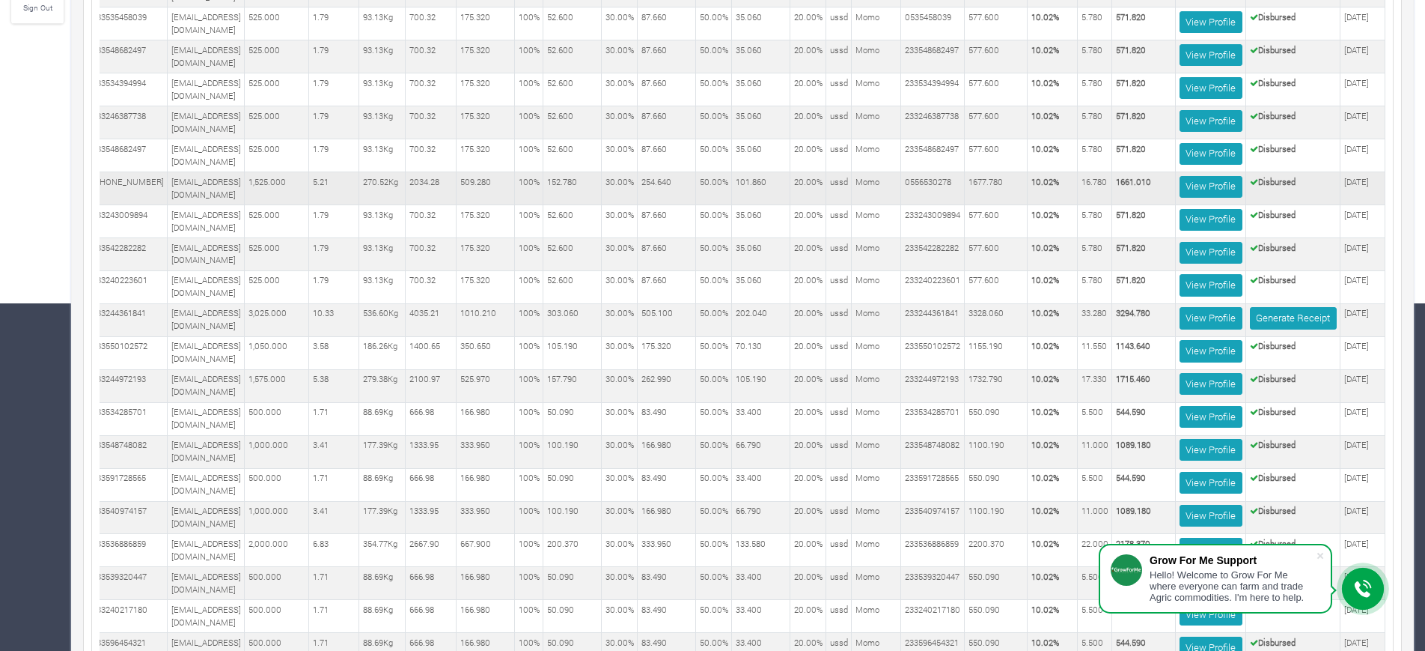
scroll to position [348, 0]
click at [1311, 313] on link "Generate Receipt" at bounding box center [1293, 317] width 87 height 22
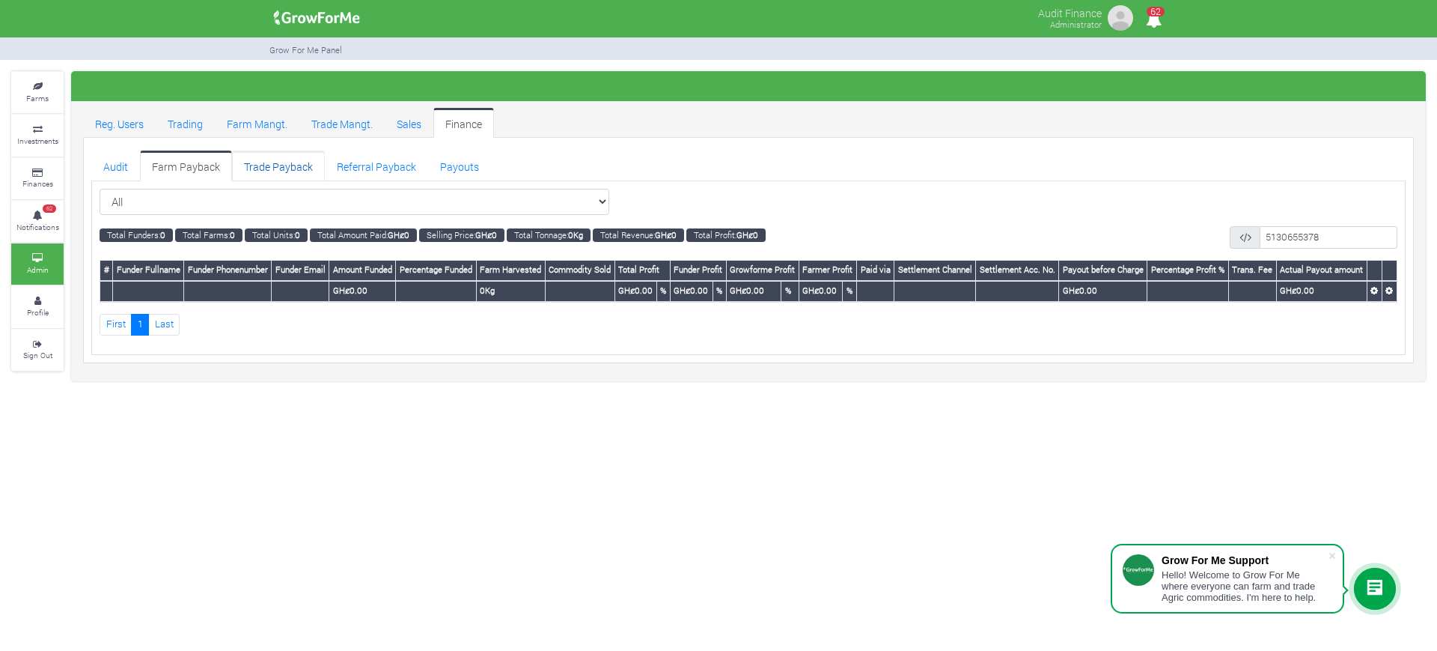
click at [284, 162] on link "Trade Payback" at bounding box center [278, 165] width 93 height 30
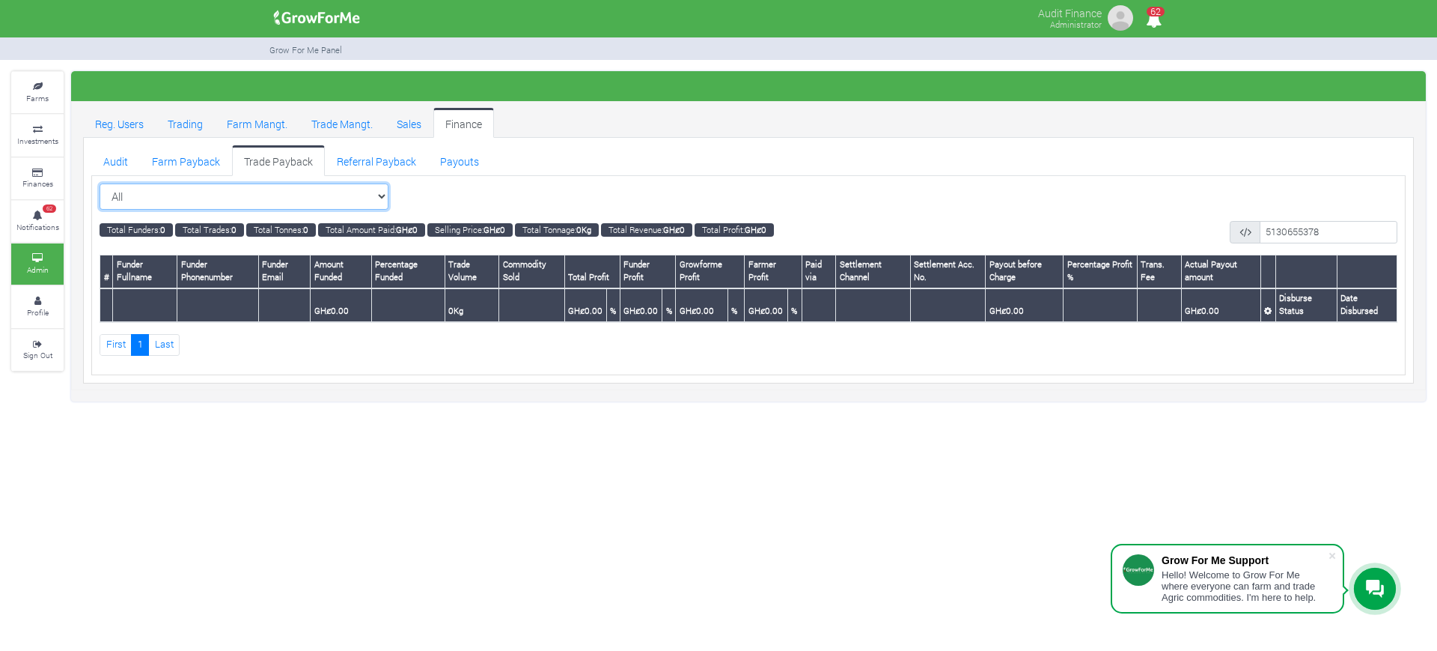
click at [384, 190] on select "All All Maize Trading (Maize Trade)" at bounding box center [244, 196] width 289 height 27
select select "?tradeschedule=20"
click at [100, 183] on select "All All Maize Trading (Maize Trade)" at bounding box center [244, 196] width 289 height 27
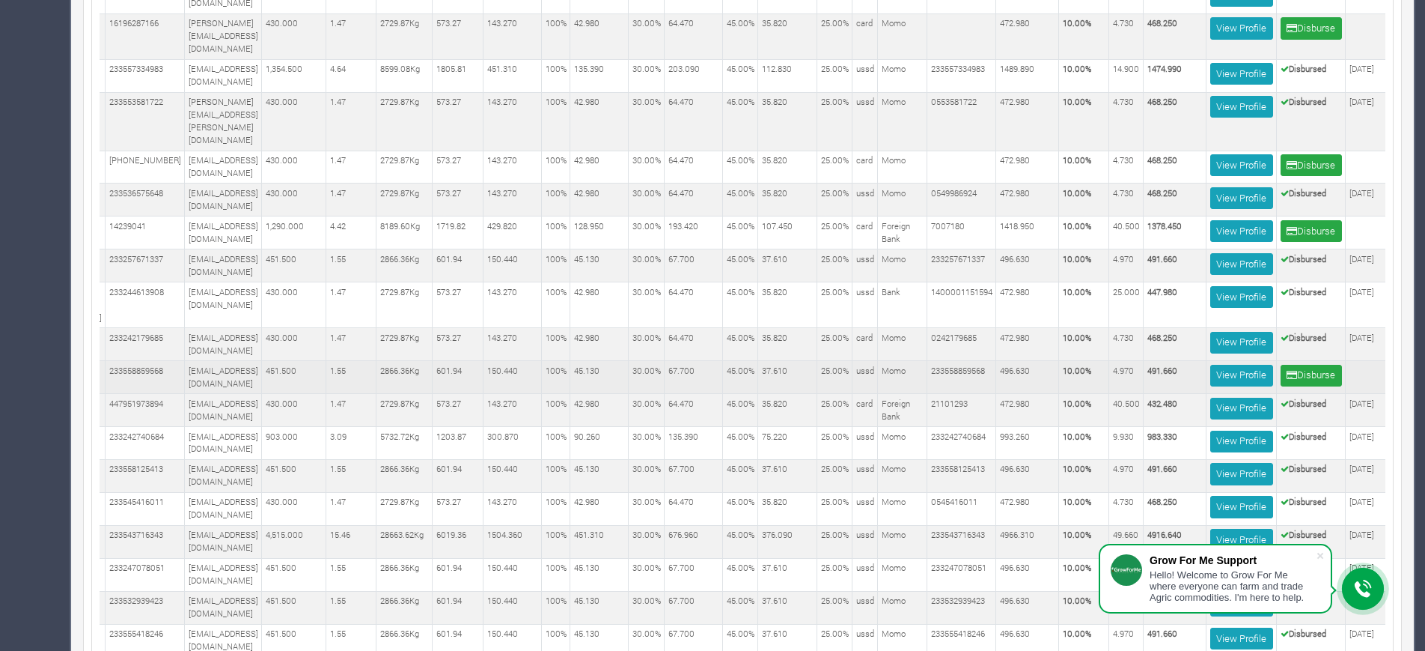
scroll to position [0, 97]
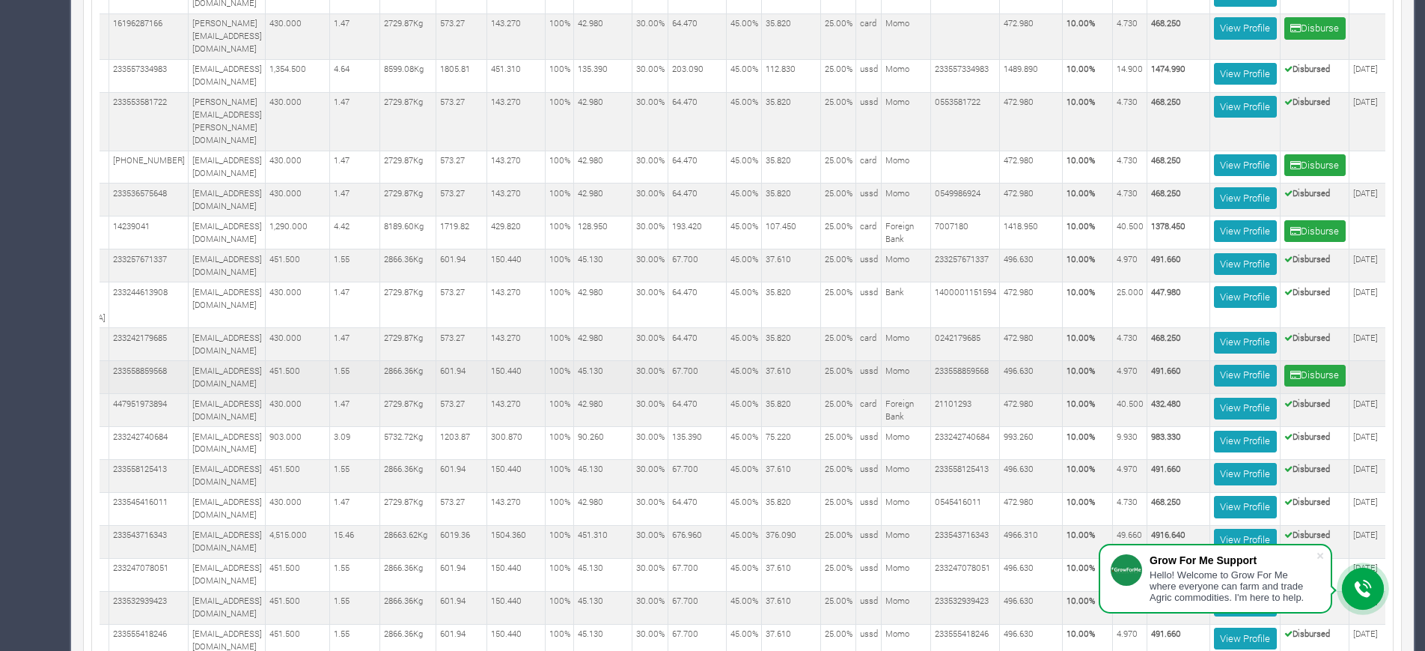
click at [1181, 365] on b "491.660" at bounding box center [1166, 370] width 30 height 11
copy b "491.660"
click at [1148, 361] on td "4.970" at bounding box center [1130, 377] width 34 height 33
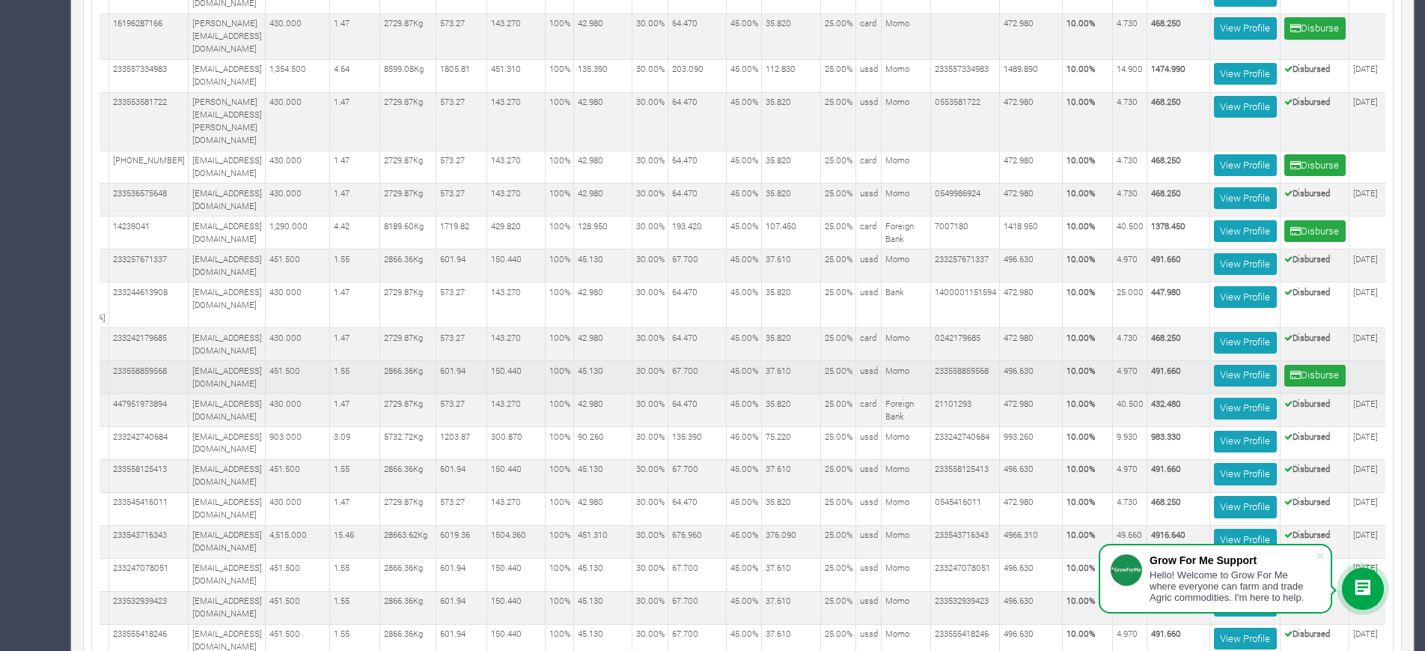
copy td "4.970"
click at [994, 361] on td "233558859568" at bounding box center [965, 377] width 69 height 33
copy td "233558859568"
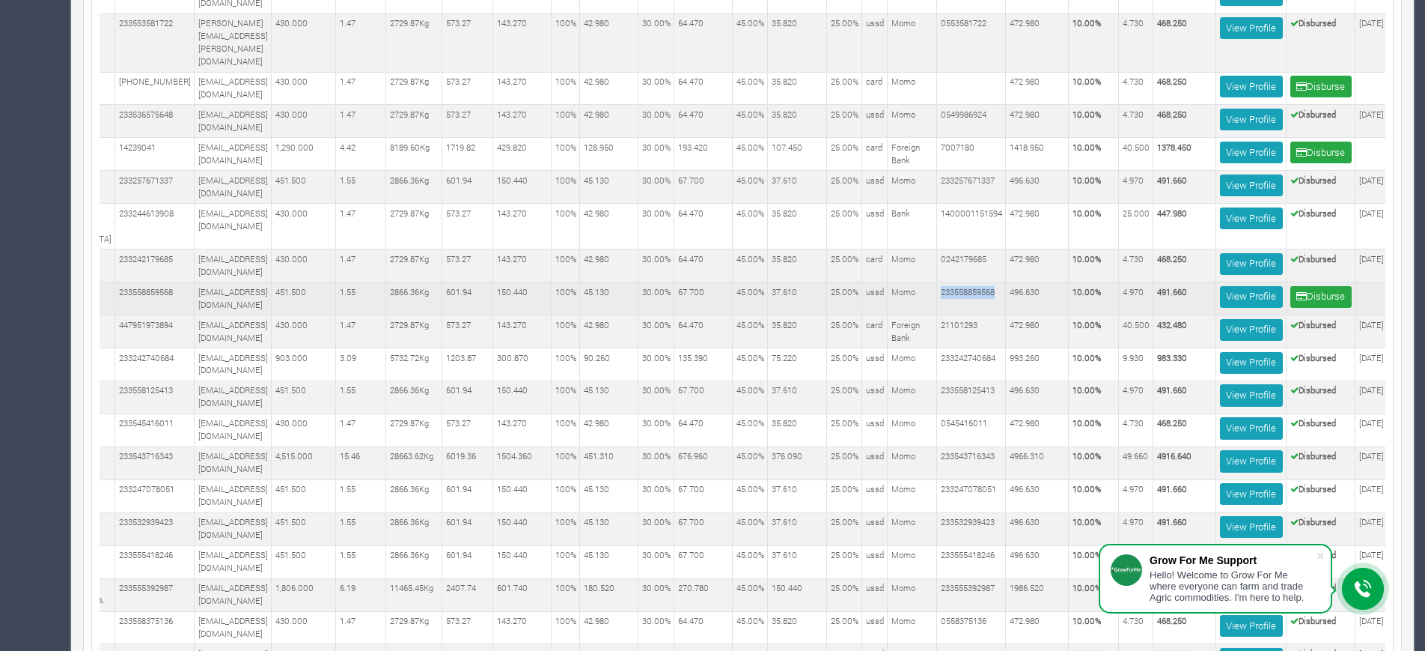
scroll to position [0, 101]
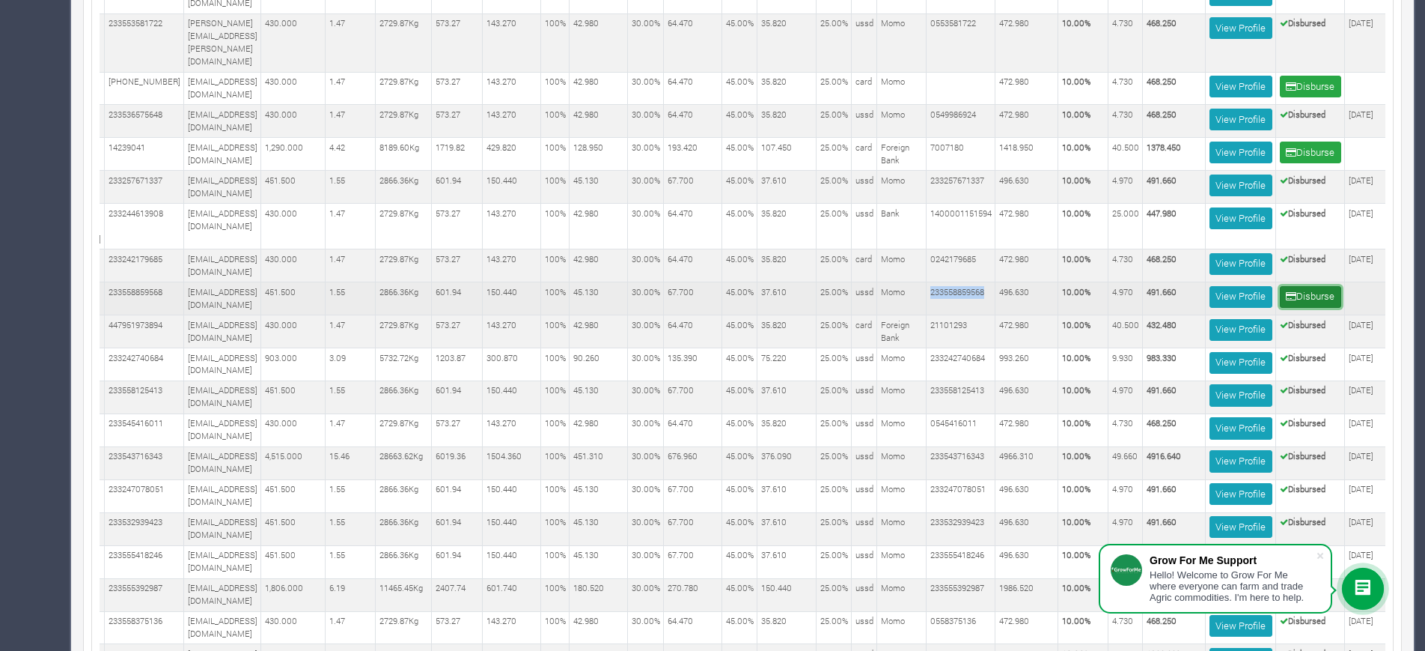
click at [1297, 291] on icon "submit" at bounding box center [1291, 296] width 10 height 10
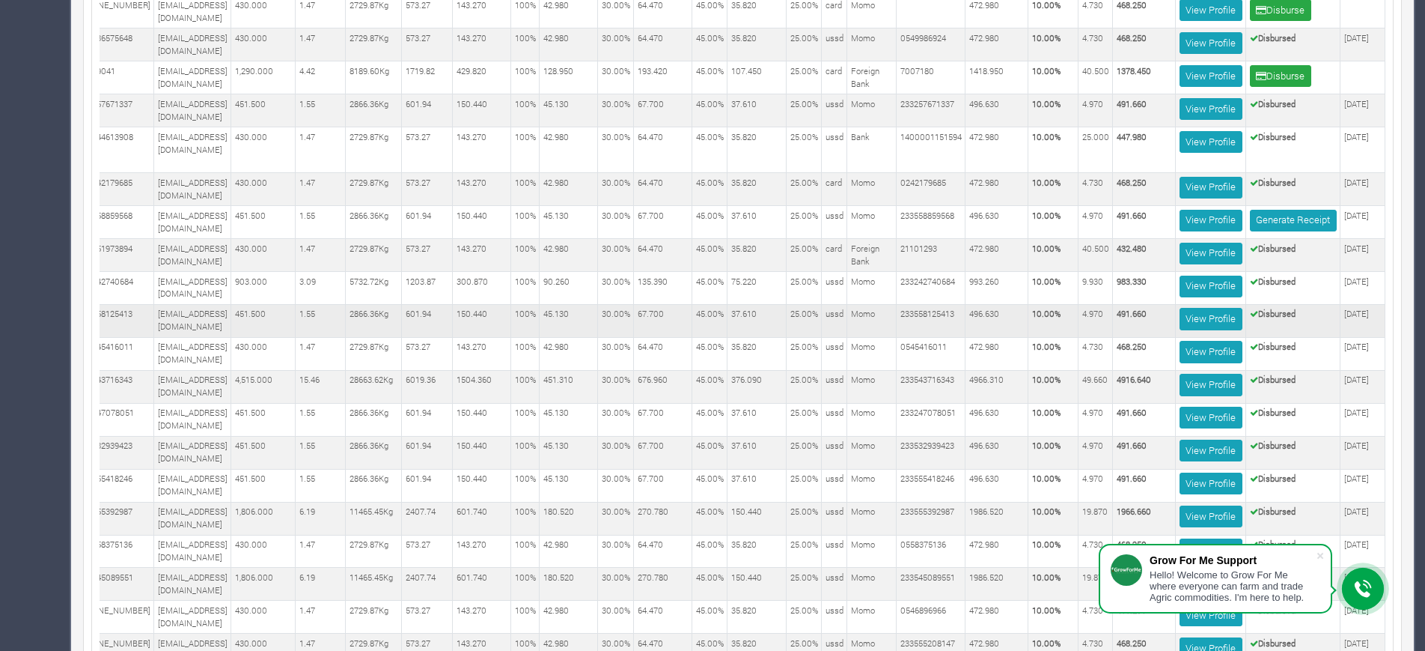
scroll to position [815, 0]
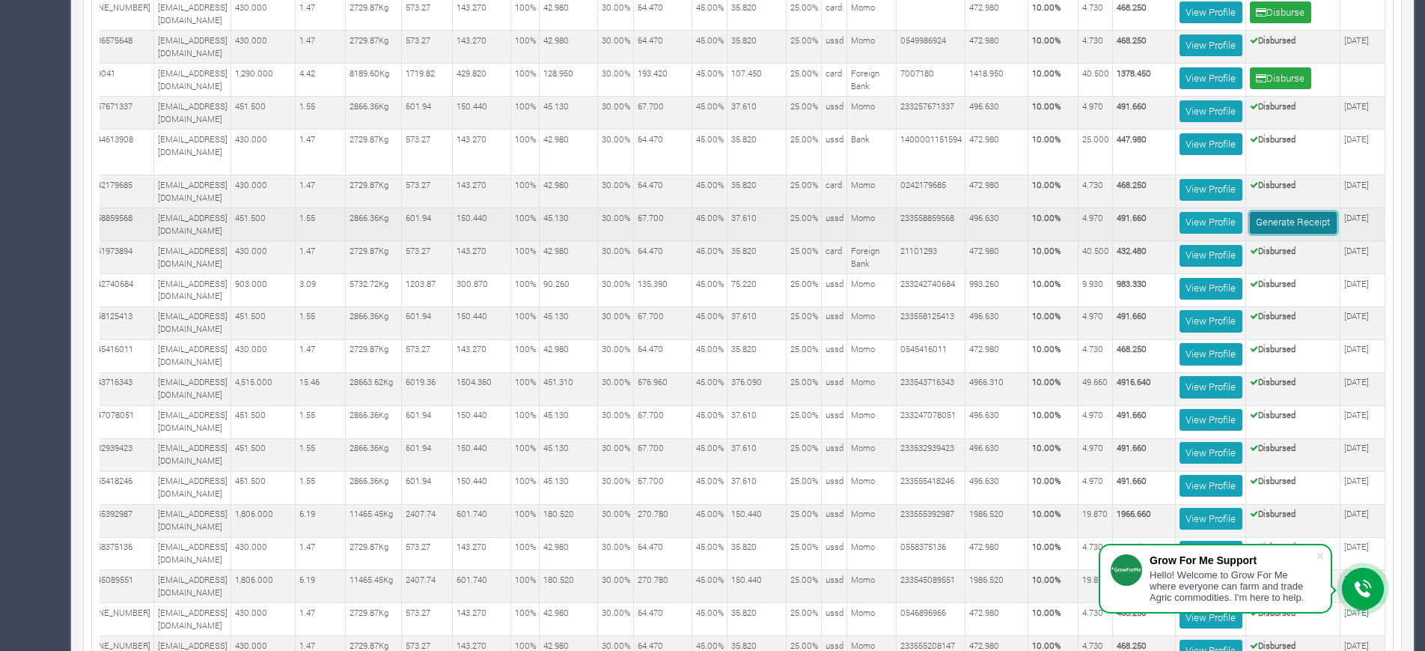
click at [1313, 212] on link "Generate Receipt" at bounding box center [1293, 223] width 87 height 22
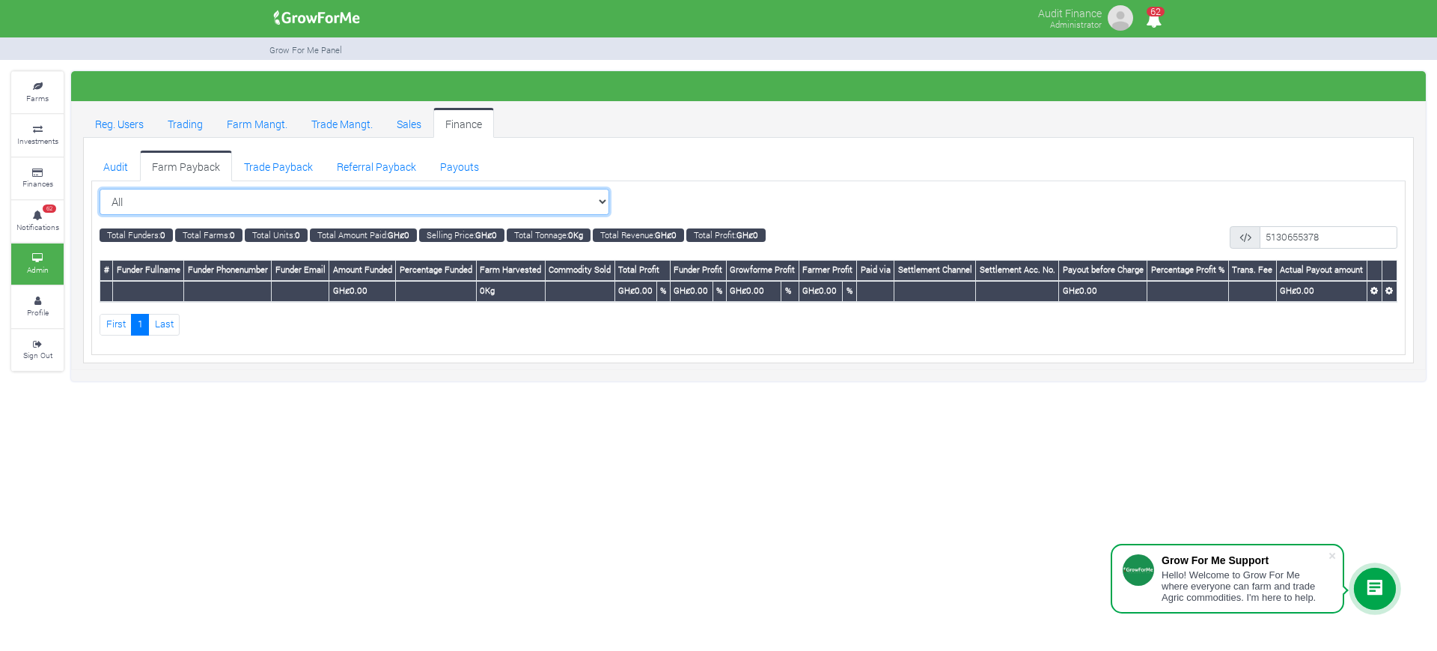
click at [572, 198] on select "All All Women in Maize VIII_2025 (Women in Maize VIII_2025)" at bounding box center [355, 202] width 510 height 27
click at [813, 189] on div "All All Women in Maize VIII_2025 (Women in Maize VIII_2025)" at bounding box center [749, 202] width 1298 height 27
click at [567, 196] on select "All All Women in Maize VIII_2025 (Women in Maize VIII_2025)" at bounding box center [355, 202] width 510 height 27
select select "?cropschedule=41"
click at [100, 189] on select "All All Women in Maize VIII_2025 (Women in Maize VIII_2025)" at bounding box center [355, 202] width 510 height 27
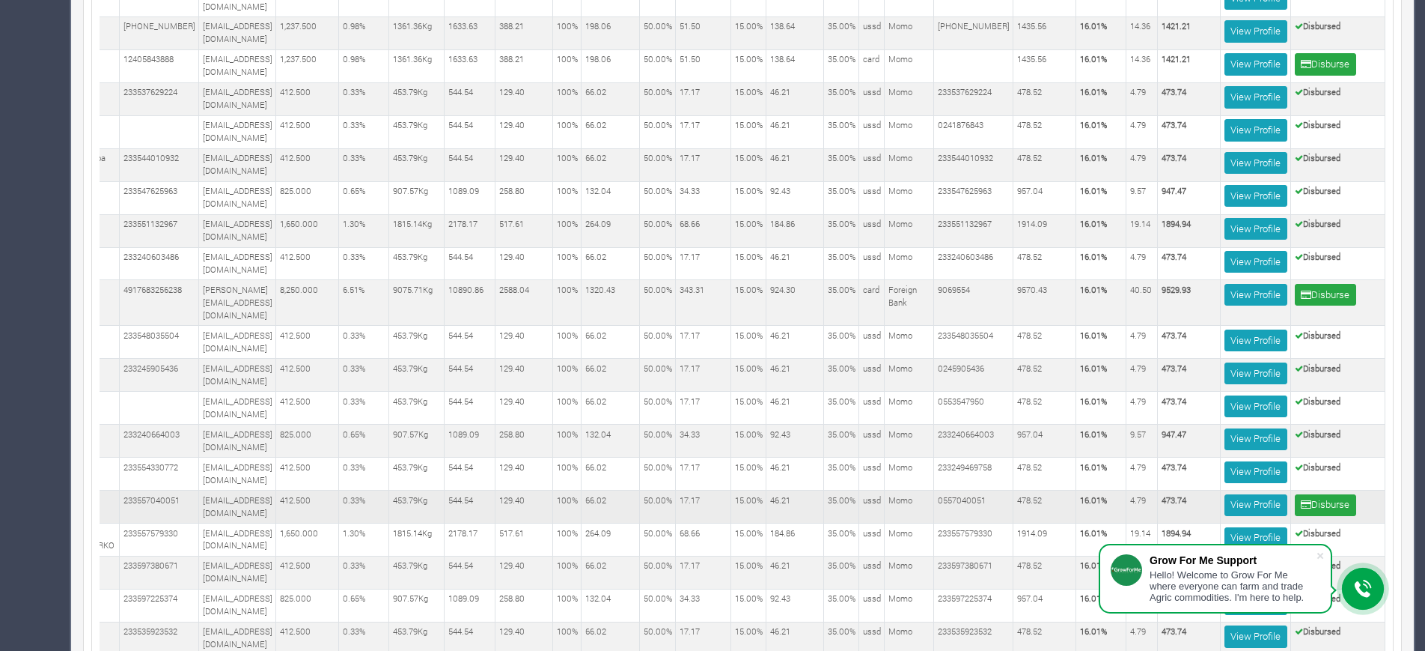
scroll to position [0, 144]
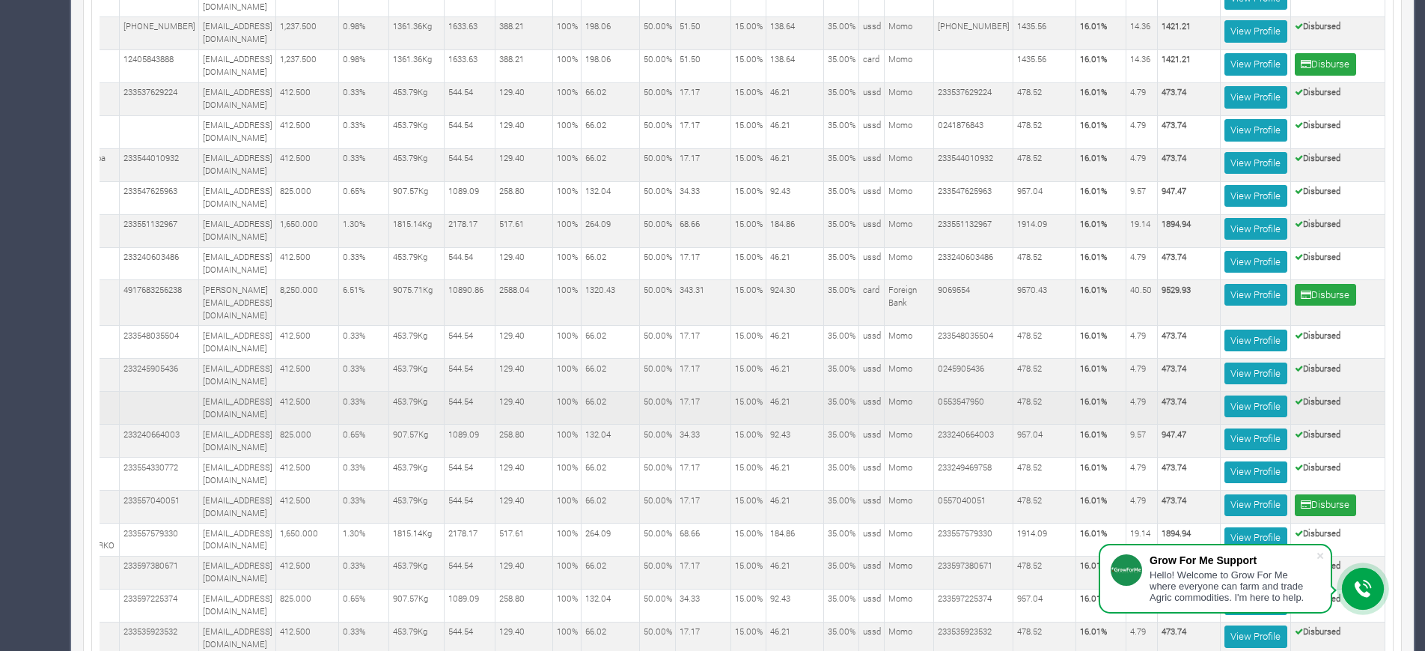
click at [553, 392] on td "129.40" at bounding box center [525, 408] width 58 height 33
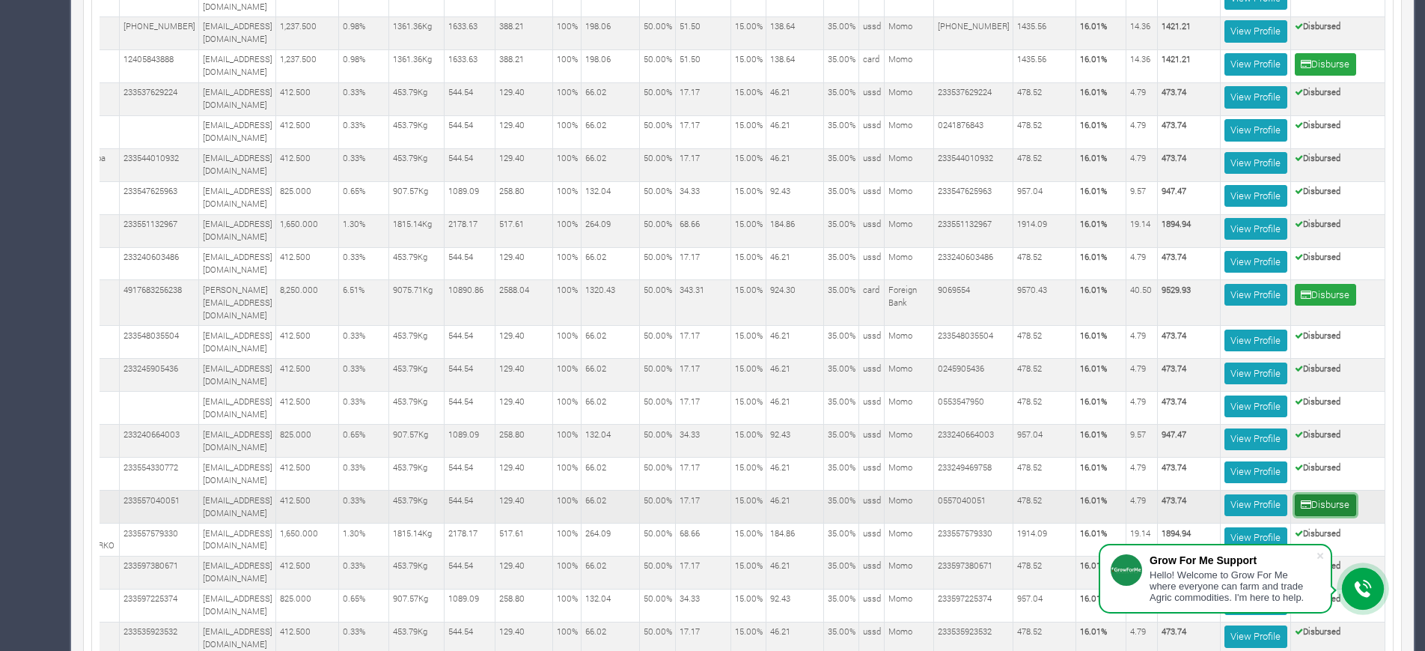
click at [1333, 494] on button "Disburse" at bounding box center [1325, 505] width 61 height 22
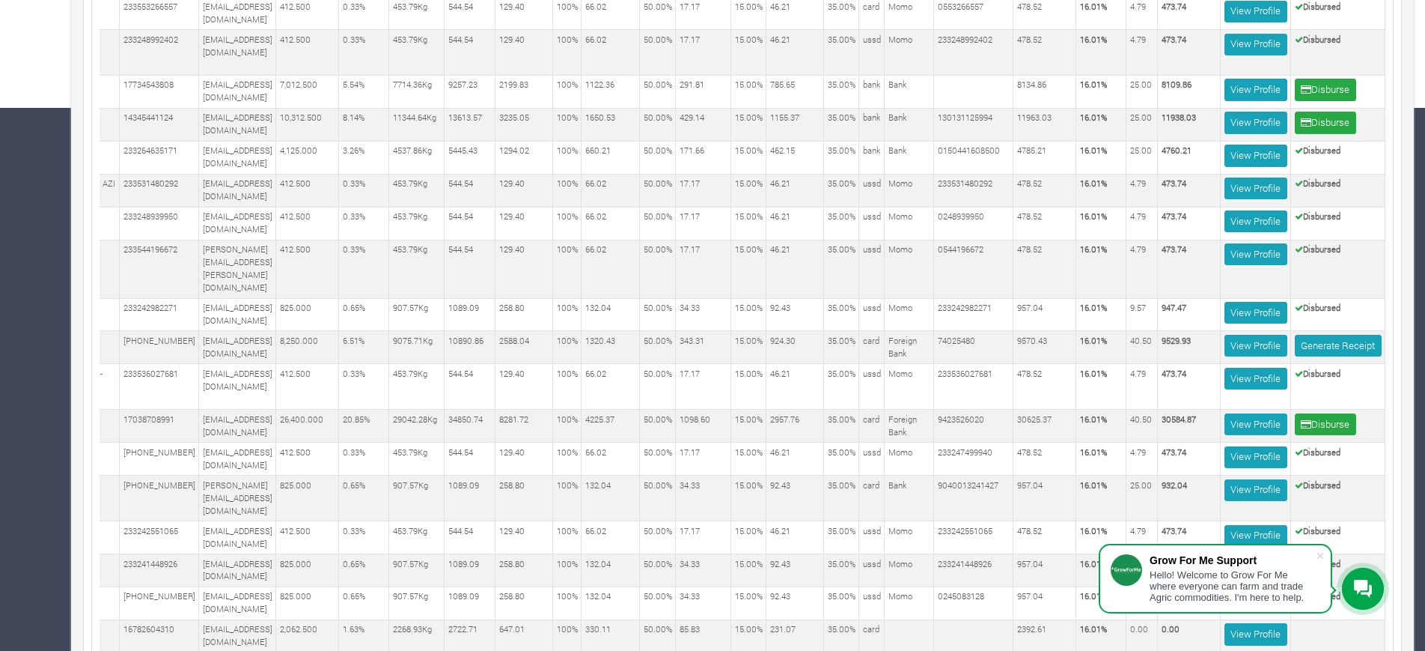
scroll to position [573, 0]
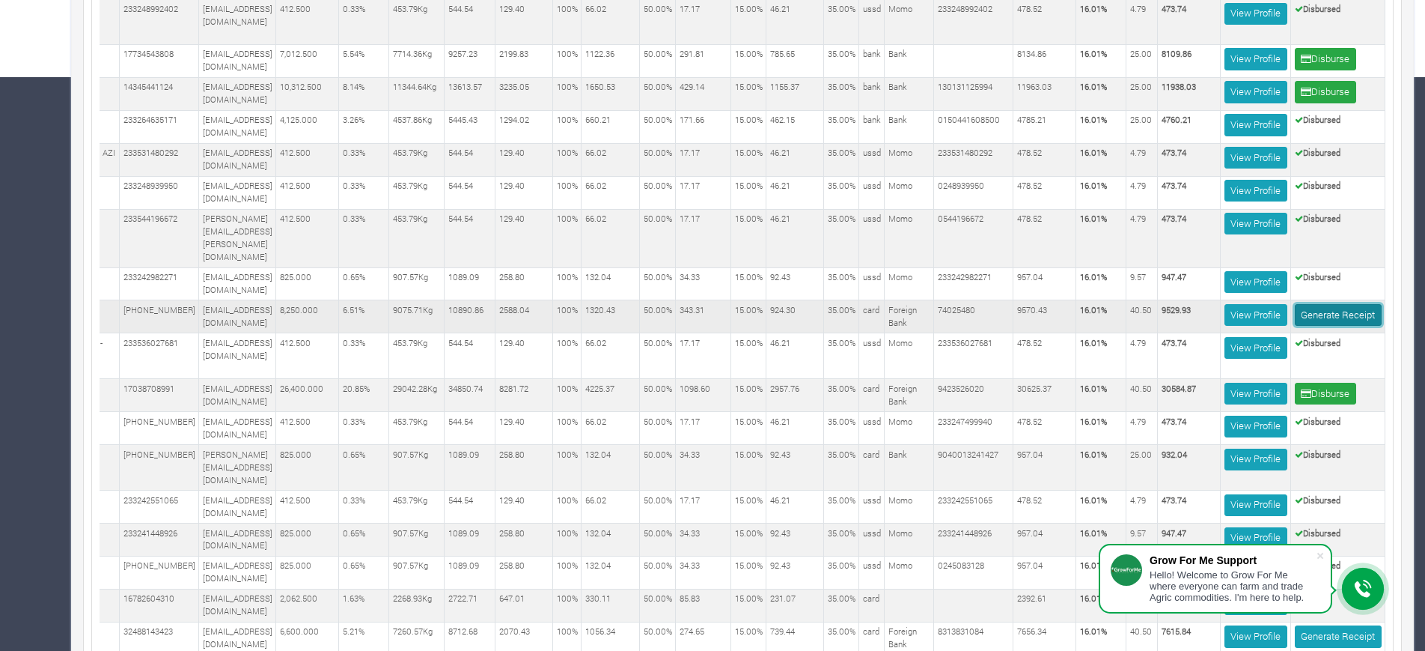
click at [1331, 304] on link "Generate Receipt" at bounding box center [1338, 315] width 87 height 22
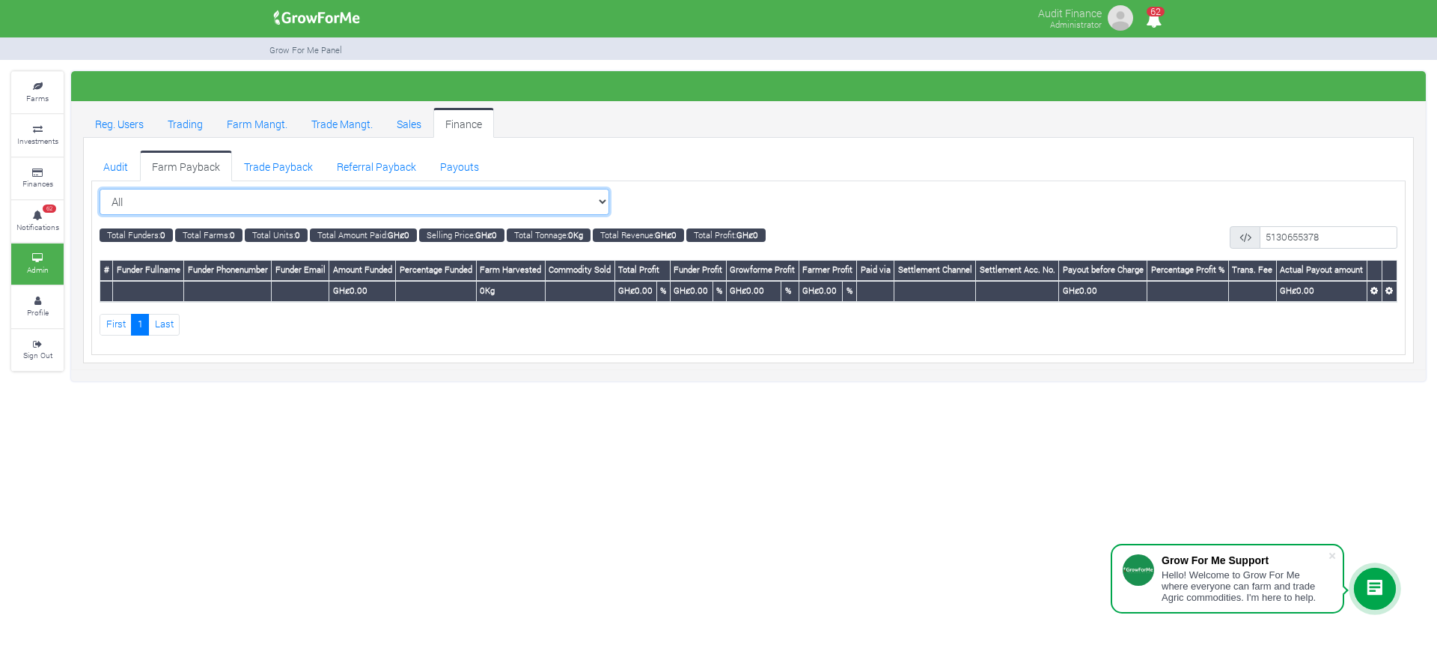
click at [565, 199] on select "All All Women in Maize VIII_2025 (Women in Maize VIII_2025)" at bounding box center [355, 202] width 510 height 27
select select "?cropschedule=41"
click at [100, 189] on select "All All Women in Maize VIII_2025 (Women in Maize VIII_2025)" at bounding box center [355, 202] width 510 height 27
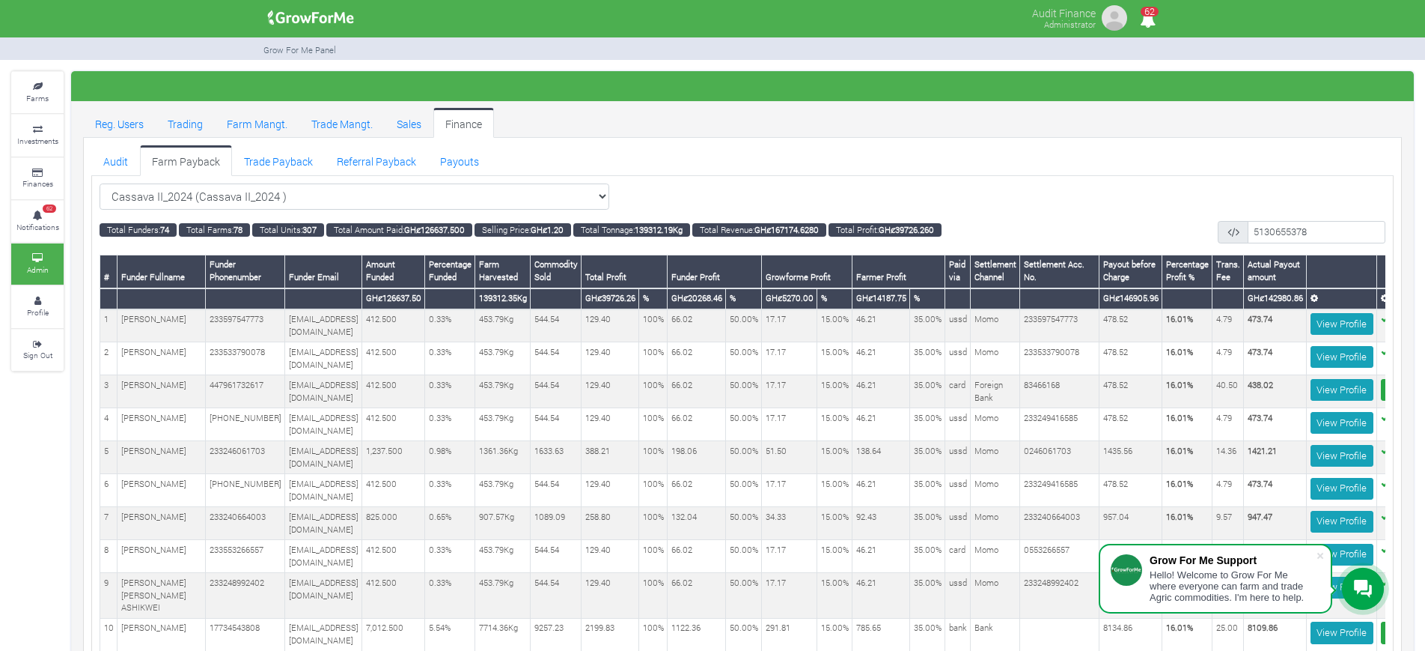
scroll to position [1619, 0]
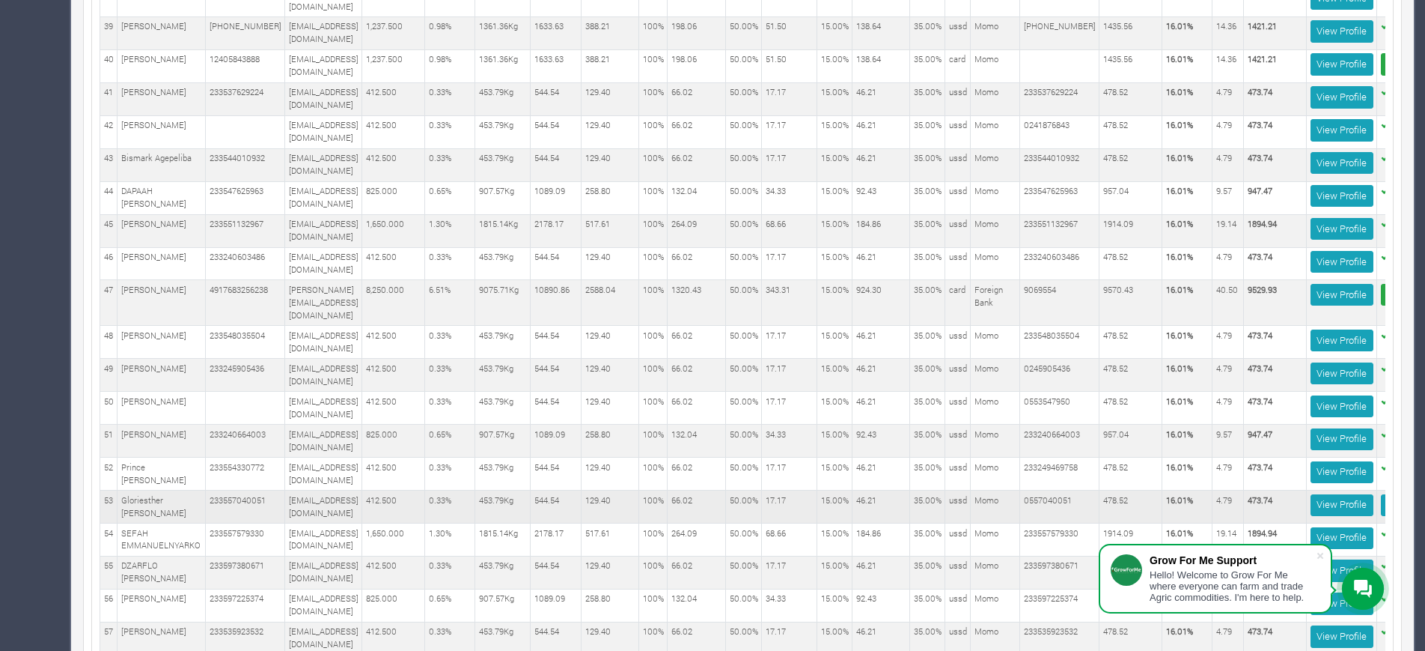
click at [1100, 490] on td "0557040051" at bounding box center [1059, 506] width 79 height 33
copy tr "0557040051"
click at [1163, 490] on td "478.52" at bounding box center [1131, 506] width 63 height 33
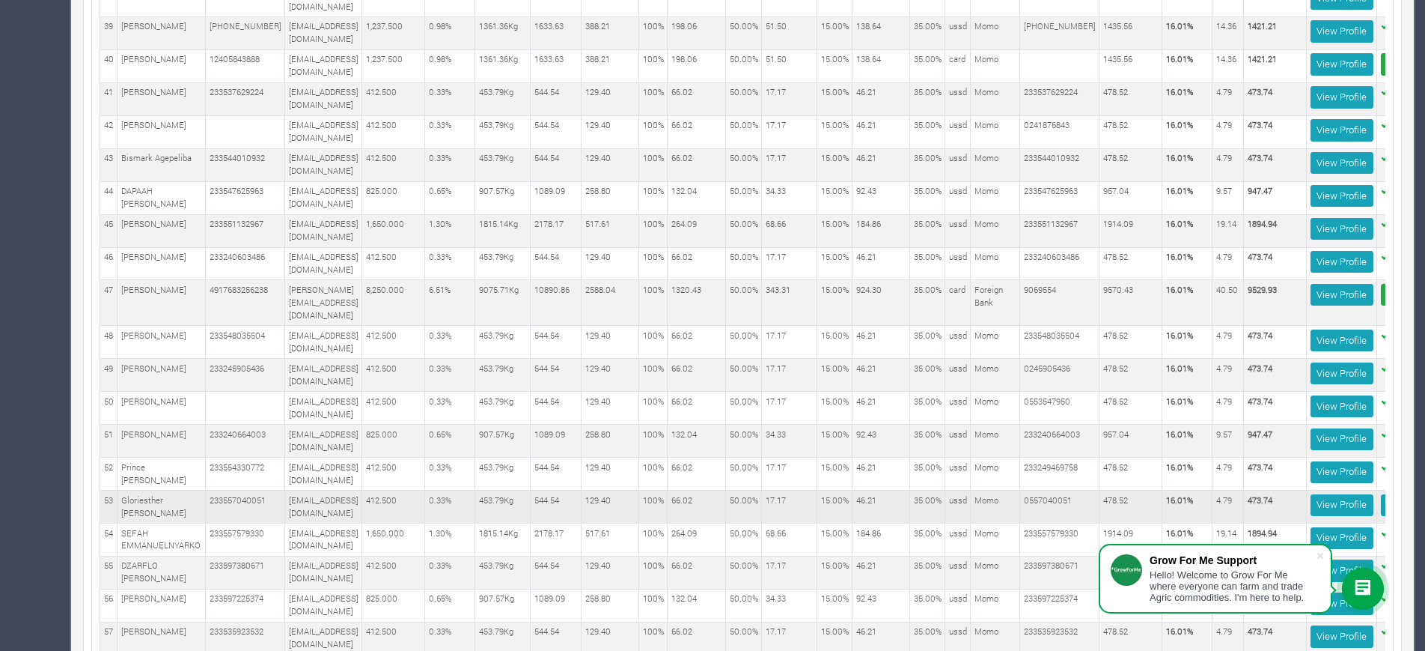
click at [1163, 490] on td "478.52" at bounding box center [1131, 506] width 63 height 33
copy td "478.52"
click at [1244, 490] on td "4.79" at bounding box center [1228, 506] width 31 height 33
copy td "4.79"
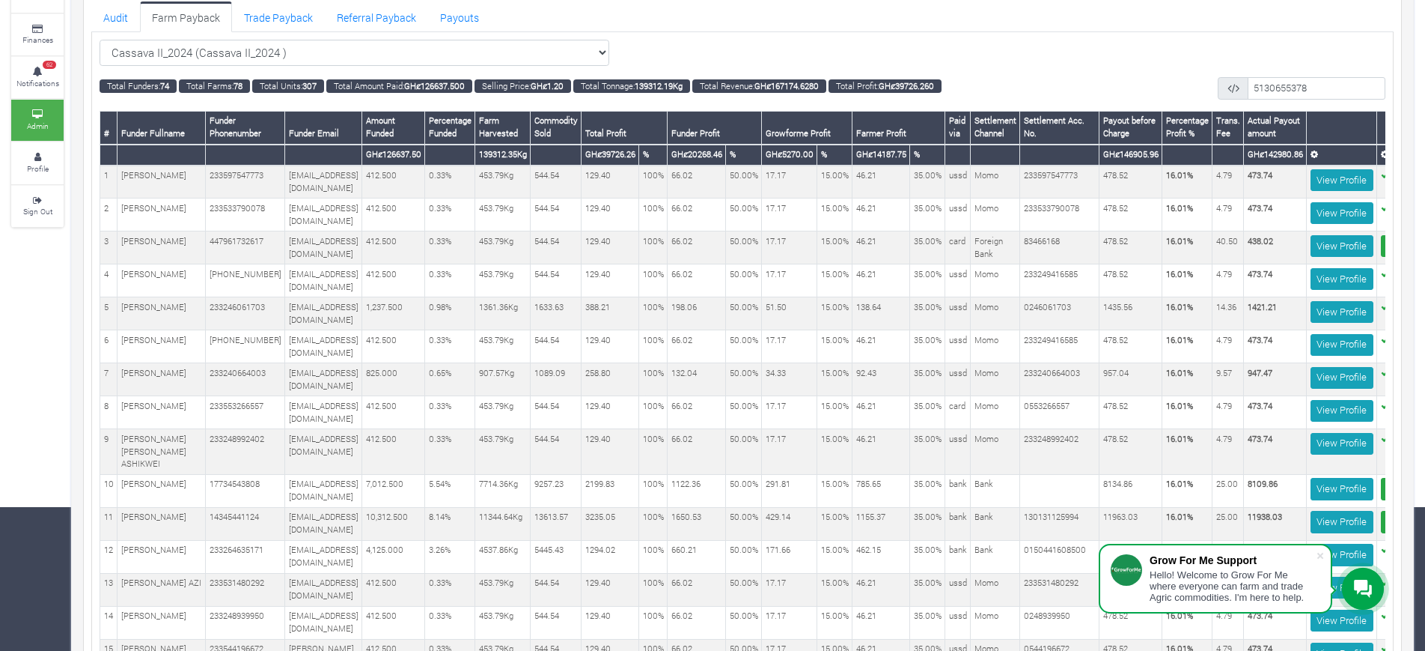
scroll to position [0, 0]
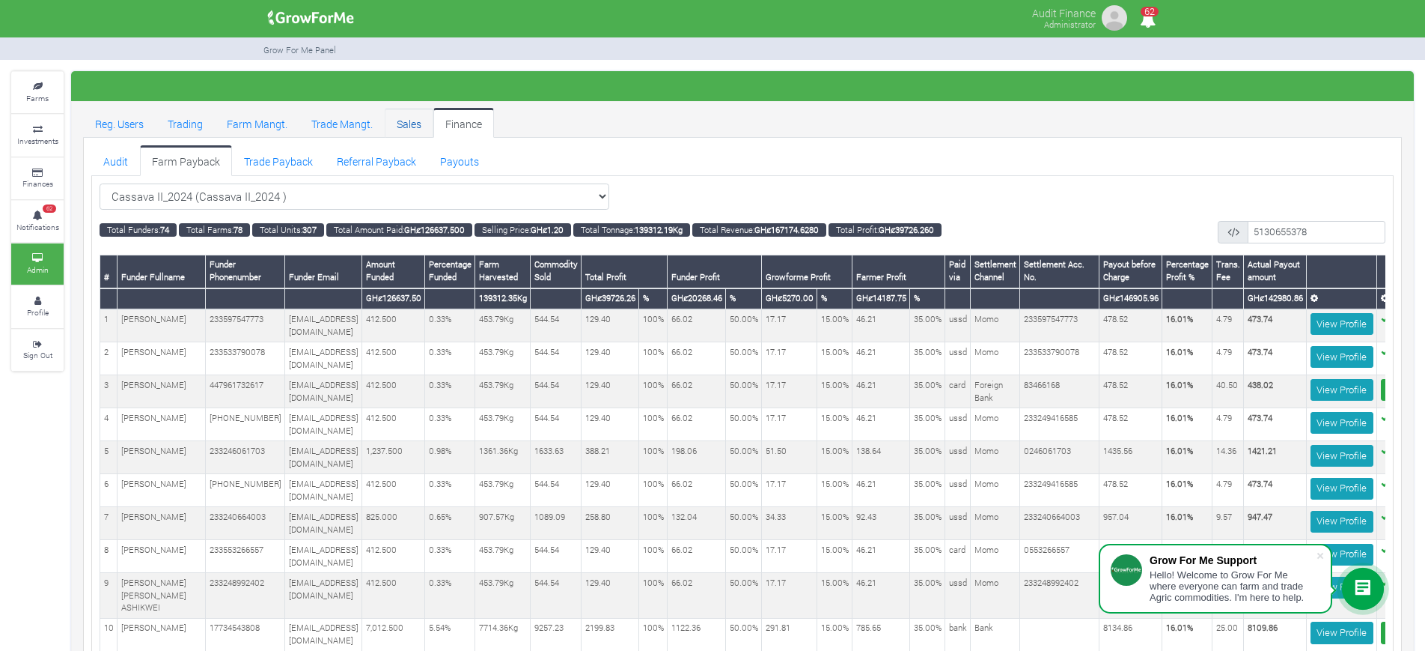
click at [401, 122] on link "Sales" at bounding box center [409, 123] width 49 height 30
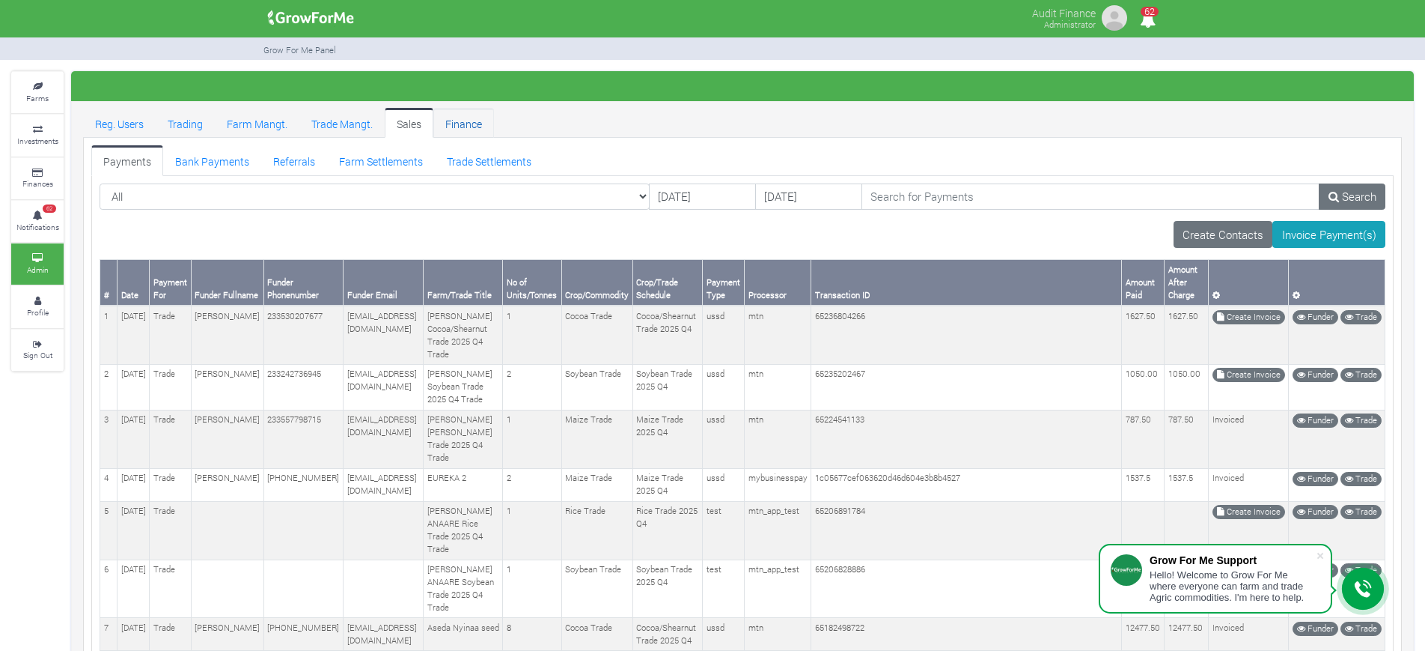
click at [450, 124] on link "Finance" at bounding box center [463, 123] width 61 height 30
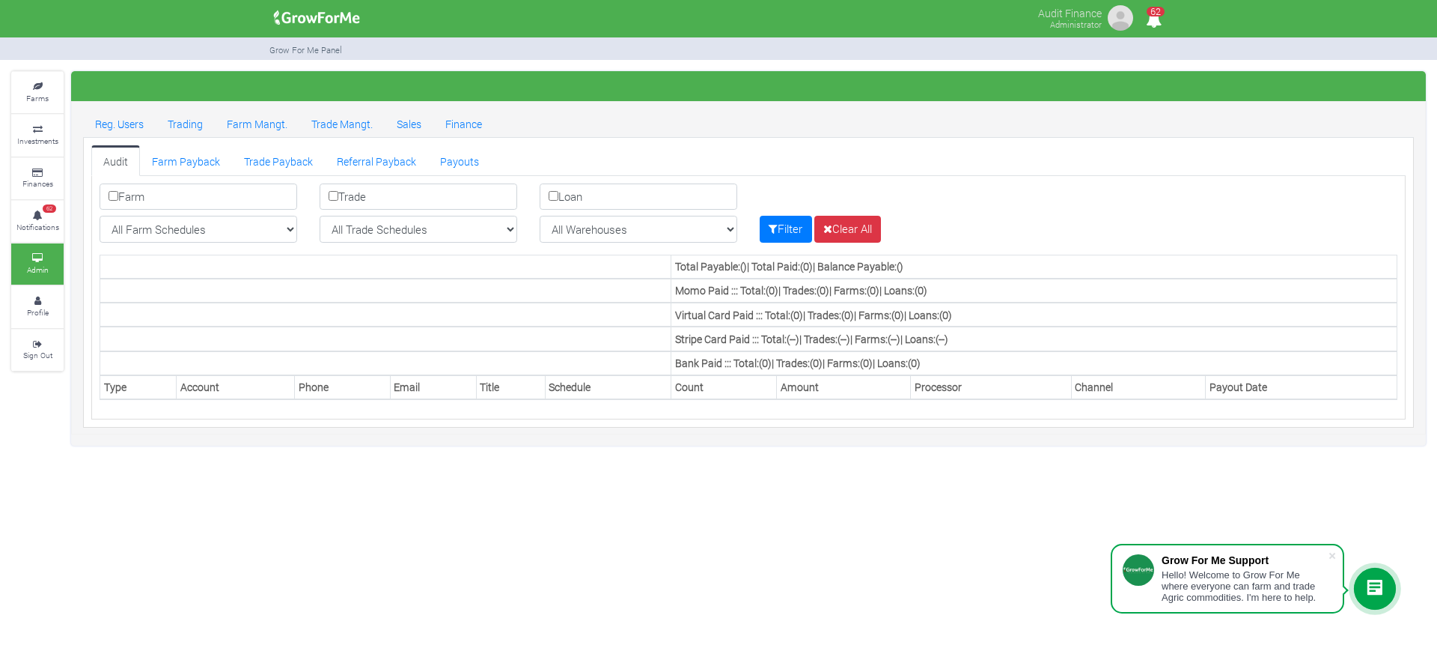
click at [526, 145] on ul "Audit Farm Payback Trade Payback Referral Payback Payouts" at bounding box center [748, 160] width 1315 height 30
click at [185, 153] on link "Farm Payback" at bounding box center [186, 160] width 92 height 30
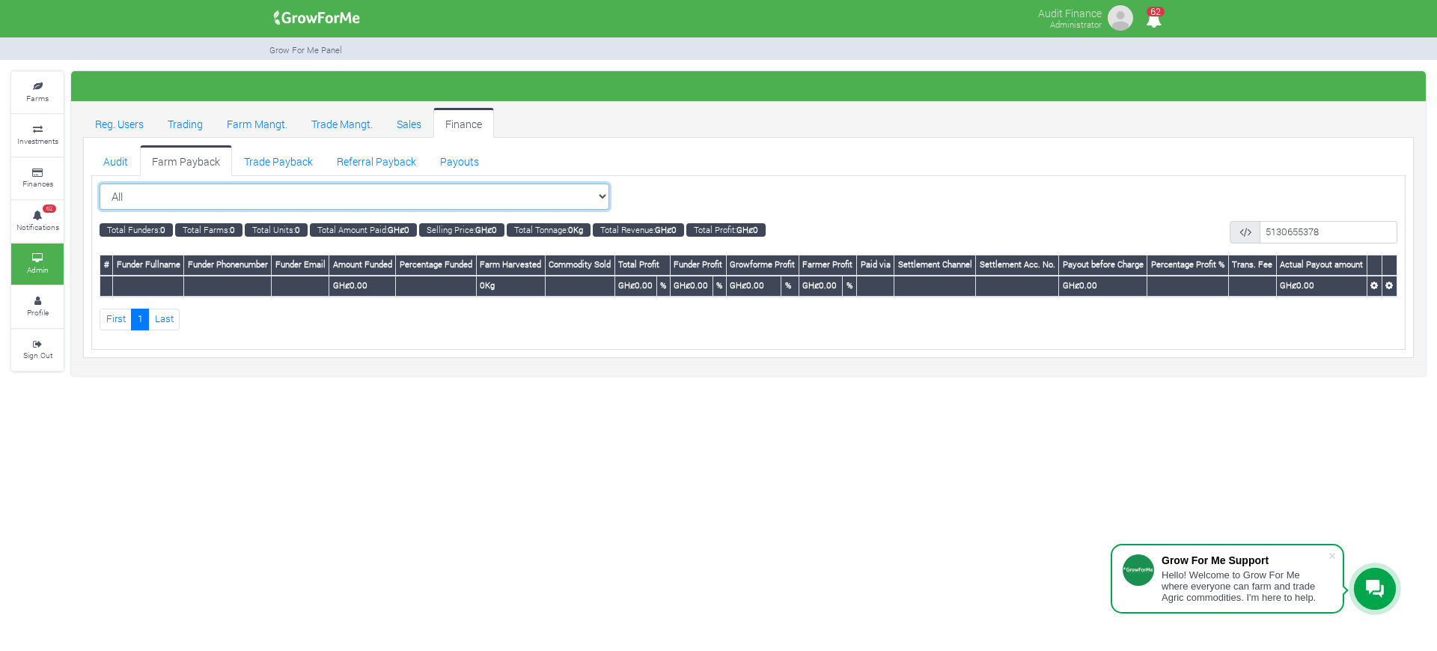
click at [565, 201] on select "All All Women in Maize VIII_2025 (Women in Maize VIII_2025)" at bounding box center [355, 196] width 510 height 27
select select "?cropschedule=41"
click at [100, 183] on select "All All Women in Maize VIII_2025 (Women in Maize VIII_2025)" at bounding box center [355, 196] width 510 height 27
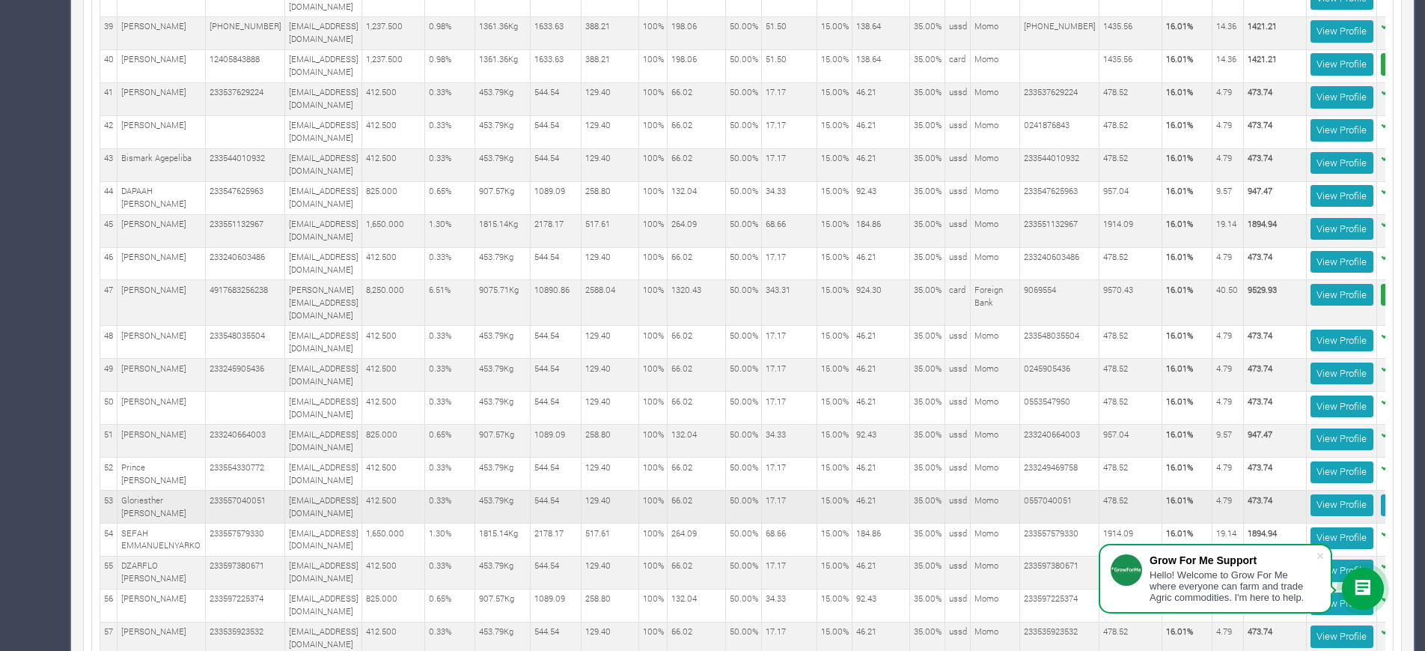
scroll to position [0, 144]
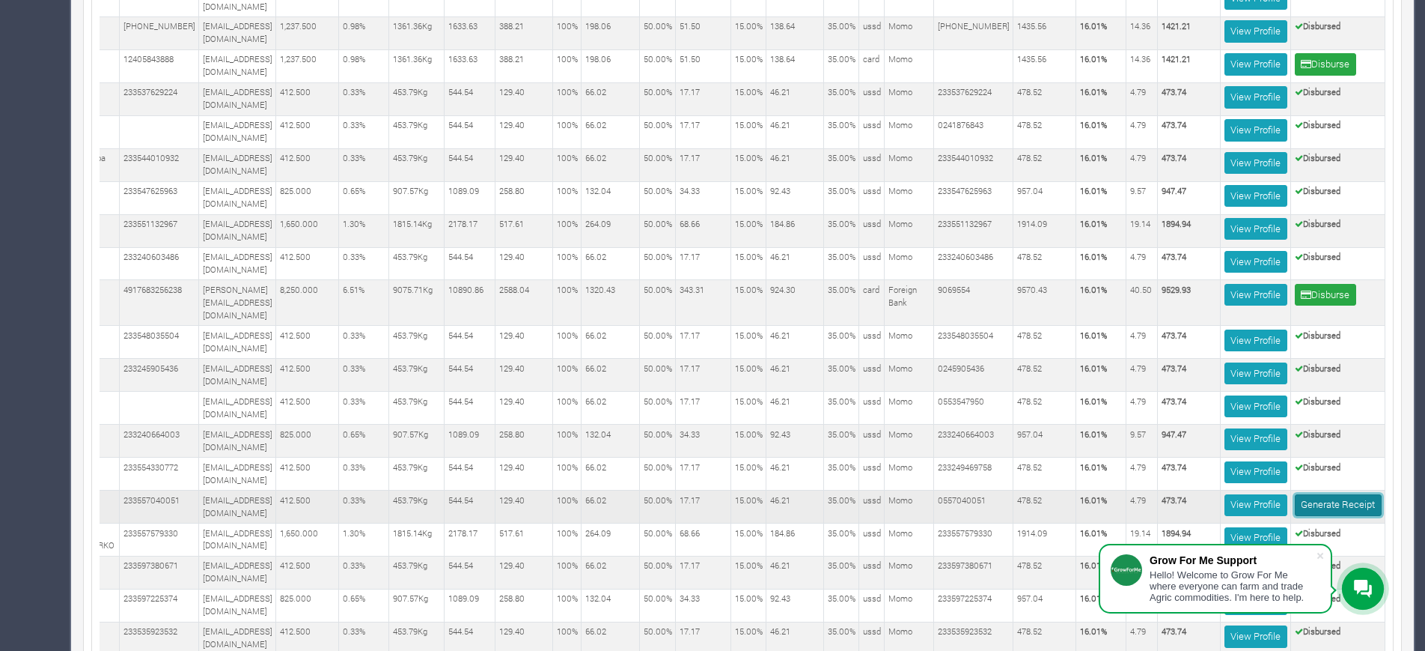
click at [1305, 494] on link "Generate Receipt" at bounding box center [1338, 505] width 87 height 22
